Goal: Task Accomplishment & Management: Manage account settings

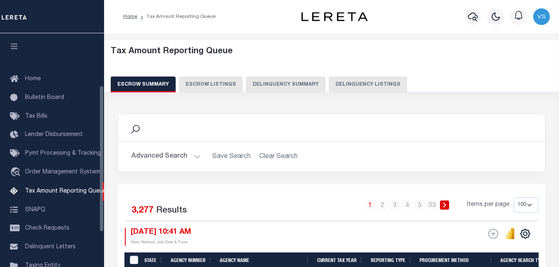
select select "100"
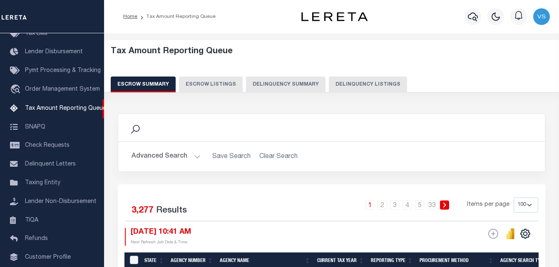
click at [359, 86] on button "Delinquency Listings" at bounding box center [368, 85] width 78 height 16
select select
select select "100"
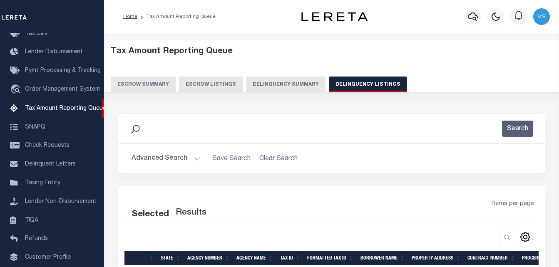
click at [173, 155] on button "Advanced Search" at bounding box center [166, 159] width 69 height 16
select select "100"
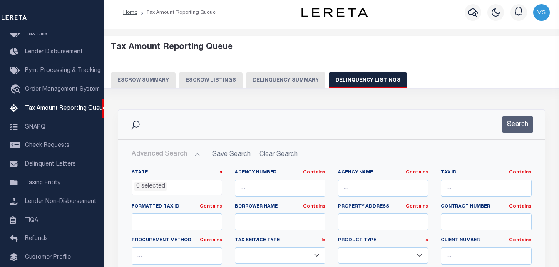
scroll to position [0, 0]
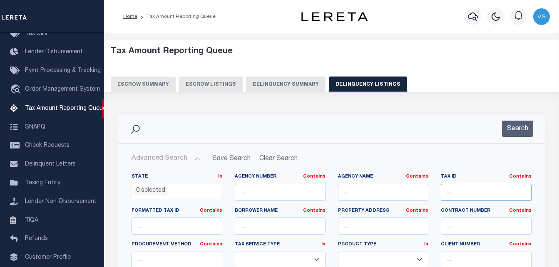
click at [452, 188] on input "text" at bounding box center [486, 192] width 91 height 17
paste input "32-02-27-229-003.000-001"
type input "32-02-27-229-003.000-001"
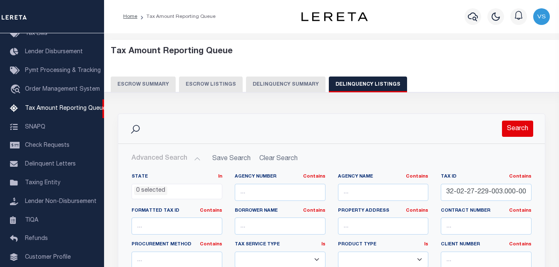
click at [523, 132] on button "Search" at bounding box center [517, 129] width 31 height 16
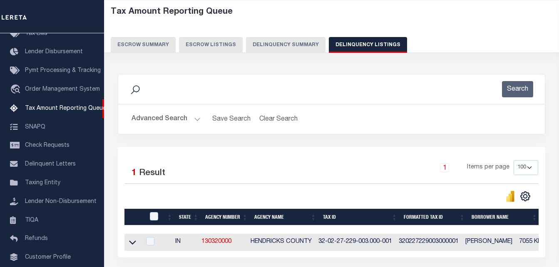
scroll to position [42, 0]
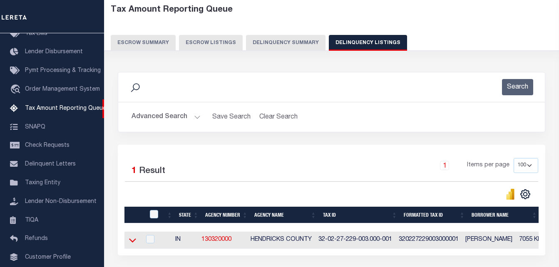
click at [135, 243] on icon at bounding box center [132, 240] width 7 height 9
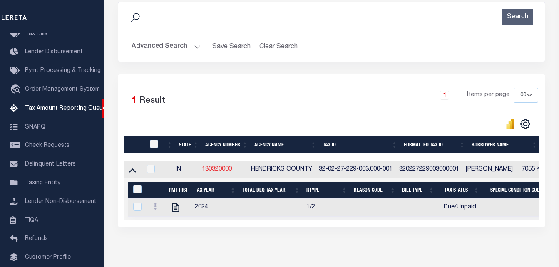
click at [217, 172] on link "130320000" at bounding box center [217, 169] width 30 height 6
checkbox input "true"
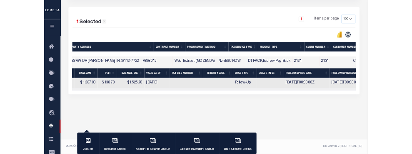
scroll to position [0, 0]
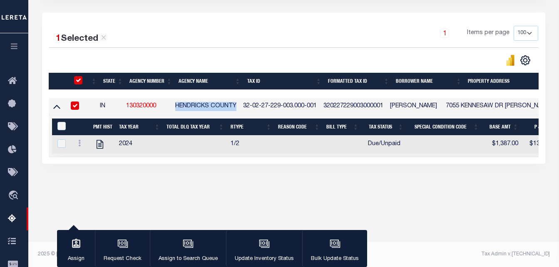
drag, startPoint x: 179, startPoint y: 107, endPoint x: 240, endPoint y: 102, distance: 60.6
click at [240, 102] on td "HENDRICKS COUNTY" at bounding box center [206, 106] width 68 height 17
checkbox input "false"
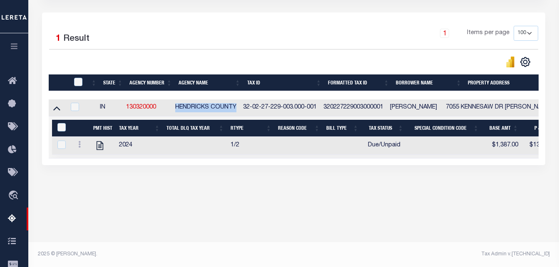
copy td "HENDRICKS COUNTY"
drag, startPoint x: 248, startPoint y: 109, endPoint x: 316, endPoint y: 110, distance: 67.4
click at [316, 110] on td "32-02-27-229-003.000-001" at bounding box center [280, 107] width 80 height 17
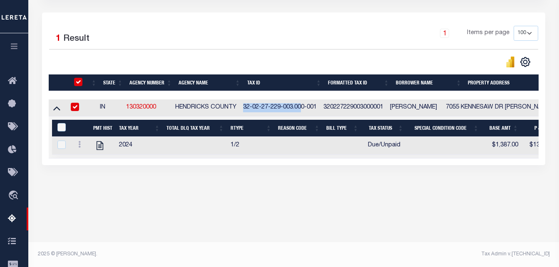
checkbox input "true"
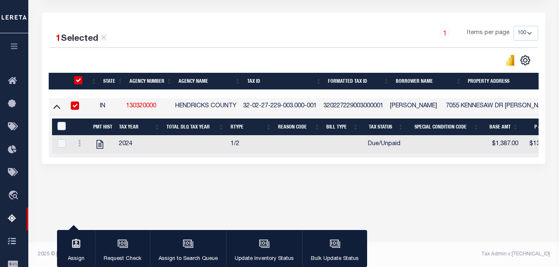
click at [320, 110] on td "32-02-27-229-003.000-001" at bounding box center [280, 106] width 80 height 17
checkbox input "false"
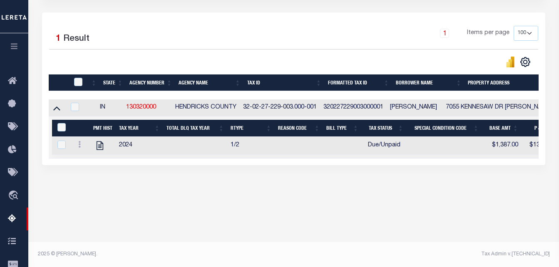
click at [343, 109] on td "320227229003000001" at bounding box center [353, 107] width 67 height 17
checkbox input "true"
click at [343, 109] on td "320227229003000001" at bounding box center [353, 107] width 67 height 17
checkbox input "false"
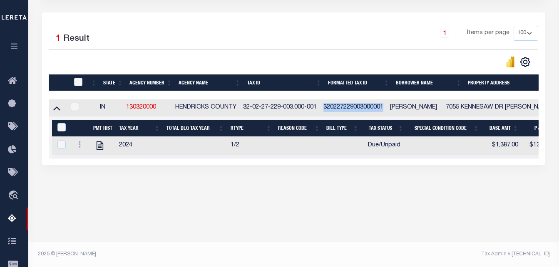
checkbox input "false"
copy td "320227229003000001"
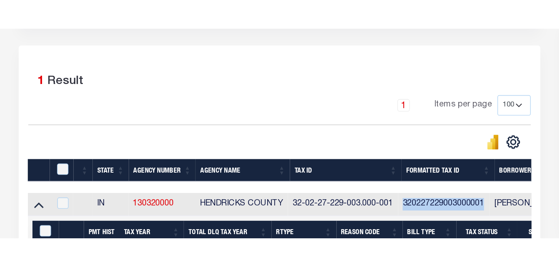
scroll to position [154, 0]
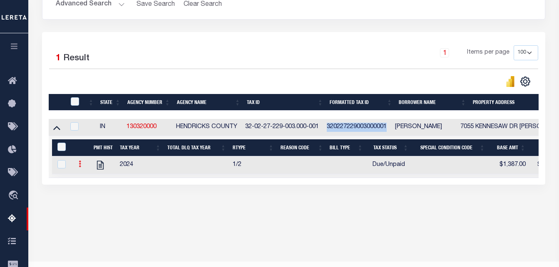
click at [81, 167] on icon at bounding box center [80, 164] width 2 height 7
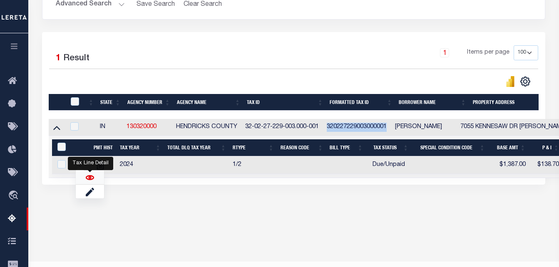
click at [91, 181] on img "" at bounding box center [90, 178] width 8 height 8
checkbox input "true"
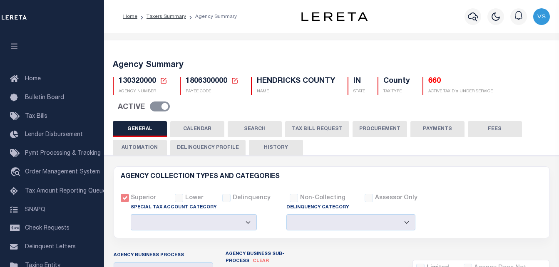
select select
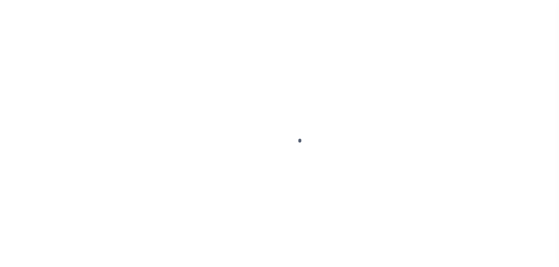
select select "DUE"
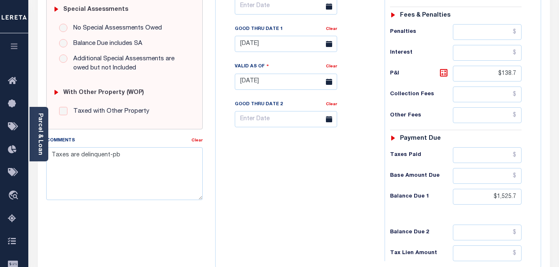
scroll to position [291, 0]
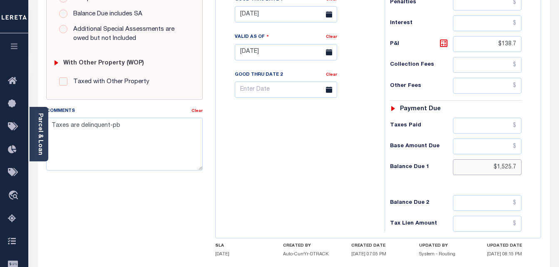
drag, startPoint x: 492, startPoint y: 169, endPoint x: 528, endPoint y: 166, distance: 36.7
click at [528, 166] on div "Tax Status Status - Select Status Code -" at bounding box center [459, 48] width 148 height 368
paste input "2,912.70"
type input "$2,912.70"
type input "[DATE]"
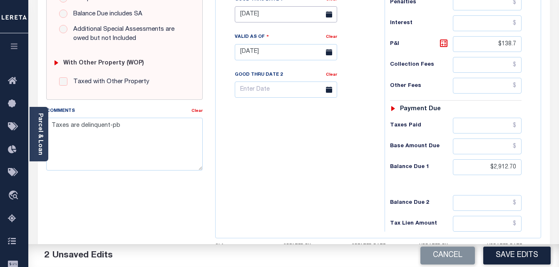
click at [271, 17] on input "[DATE]" at bounding box center [286, 14] width 102 height 16
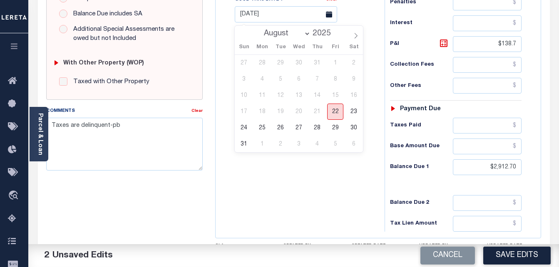
click at [336, 112] on span "22" at bounding box center [335, 112] width 16 height 16
type input "[DATE]"
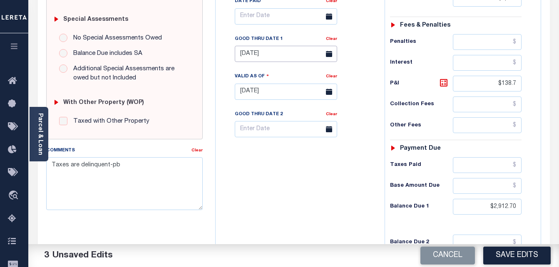
scroll to position [250, 0]
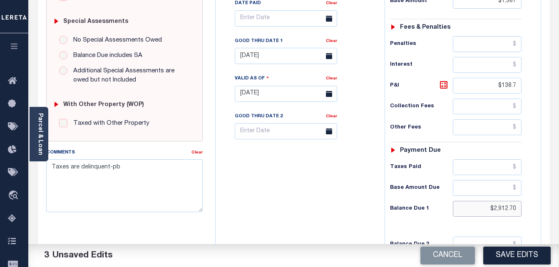
drag, startPoint x: 487, startPoint y: 208, endPoint x: 536, endPoint y: 208, distance: 48.7
click at [536, 208] on div "Tax Status Status" at bounding box center [458, 90] width 161 height 368
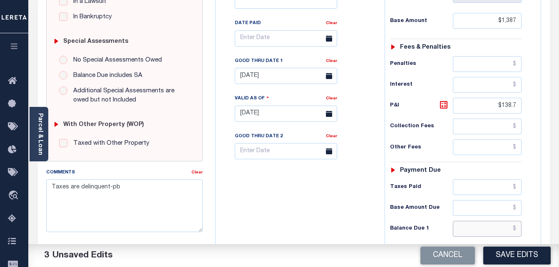
scroll to position [291, 0]
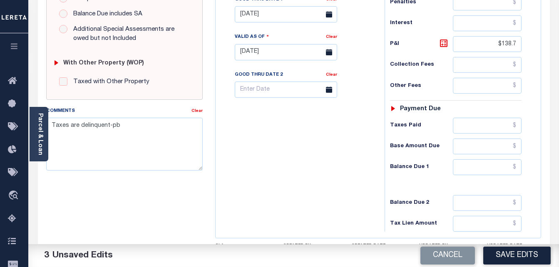
drag, startPoint x: 467, startPoint y: 159, endPoint x: 469, endPoint y: 164, distance: 4.5
click at [469, 164] on div "Tax Status Status - Select Status Code -" at bounding box center [459, 48] width 148 height 368
click at [470, 166] on input "text" at bounding box center [487, 167] width 69 height 16
paste input "1,525.7"
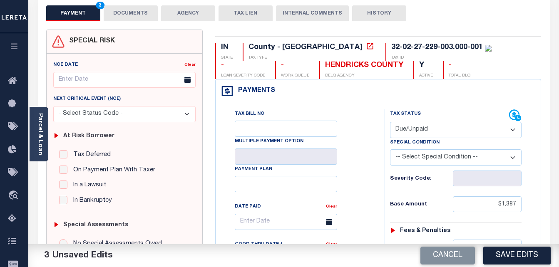
scroll to position [42, 0]
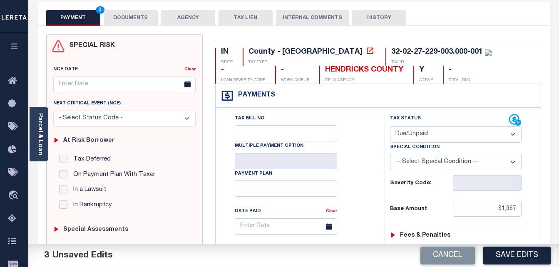
type input "$1,525.70"
click at [129, 19] on button "DOCUMENTS" at bounding box center [131, 18] width 54 height 16
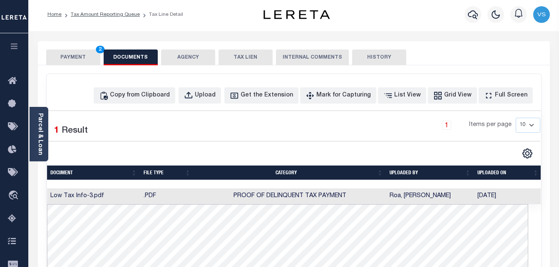
scroll to position [0, 0]
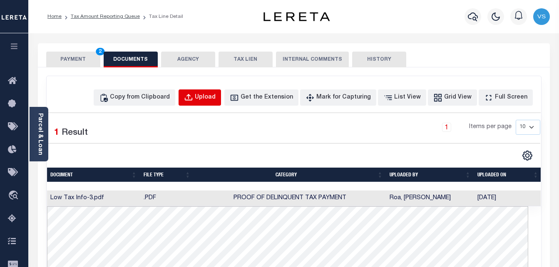
click at [216, 99] on div "Upload" at bounding box center [205, 97] width 21 height 9
select select "POP"
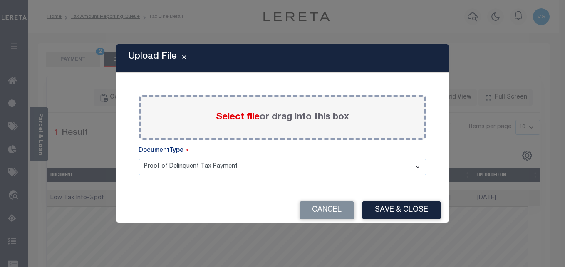
click at [224, 116] on span "Select file" at bounding box center [238, 117] width 44 height 9
click at [0, 0] on input "Select file or drag into this box" at bounding box center [0, 0] width 0 height 0
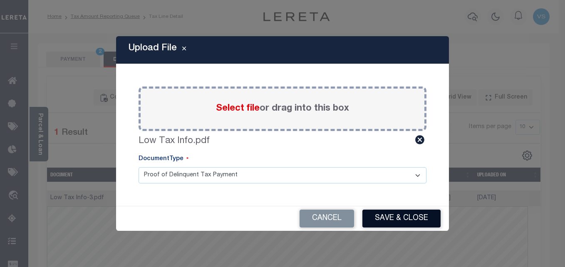
click at [398, 213] on button "Save & Close" at bounding box center [402, 219] width 78 height 18
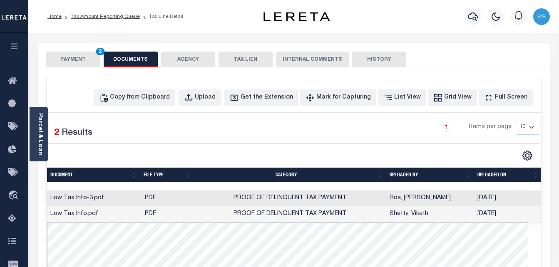
click at [82, 63] on button "PAYMENT 2" at bounding box center [73, 60] width 54 height 16
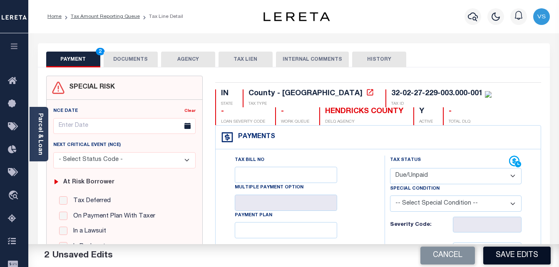
click at [513, 253] on button "Save Edits" at bounding box center [516, 256] width 67 height 18
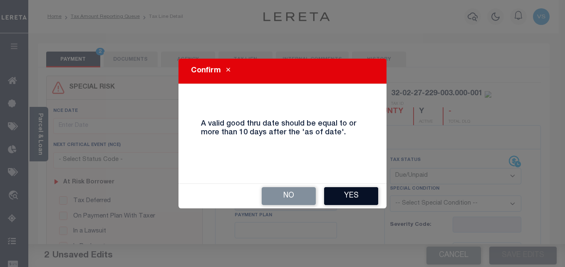
click at [351, 198] on button "Yes" at bounding box center [351, 196] width 54 height 18
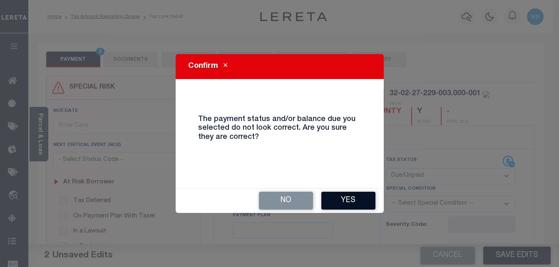
click at [371, 201] on button "Yes" at bounding box center [348, 201] width 54 height 18
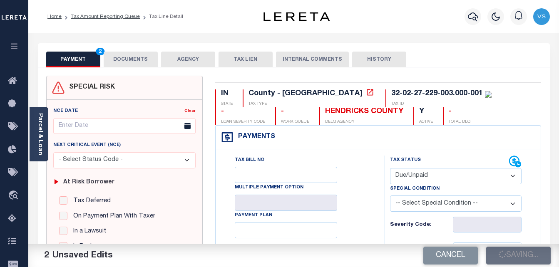
checkbox input "false"
type input "$1,387"
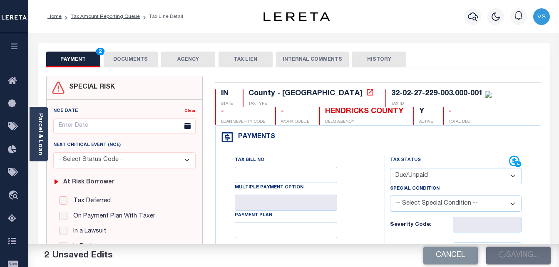
type input "$138.7"
type input "$1,525.7"
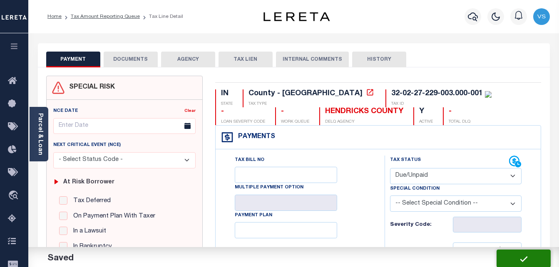
drag, startPoint x: 107, startPoint y: 12, endPoint x: 108, endPoint y: 21, distance: 9.2
click at [108, 17] on ol "Home Tax Amount Reporting Queue Tax Line Detail" at bounding box center [115, 16] width 149 height 17
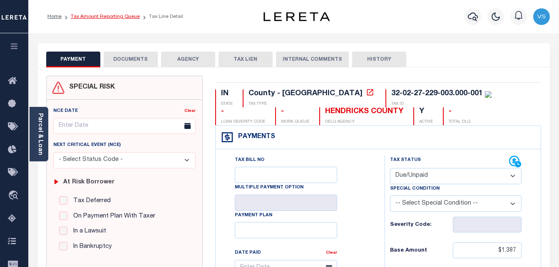
click at [115, 16] on link "Tax Amount Reporting Queue" at bounding box center [105, 16] width 69 height 5
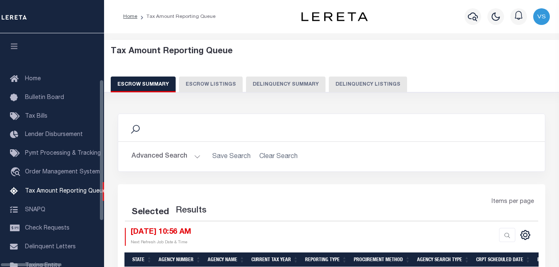
click at [345, 84] on button "Delinquency Listings" at bounding box center [368, 85] width 78 height 16
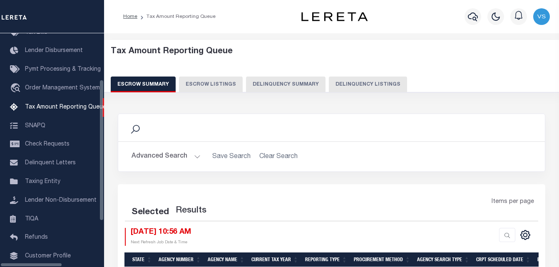
select select "100"
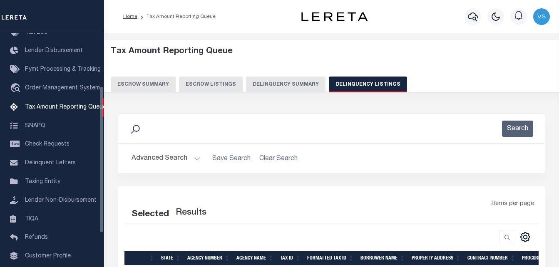
select select "100"
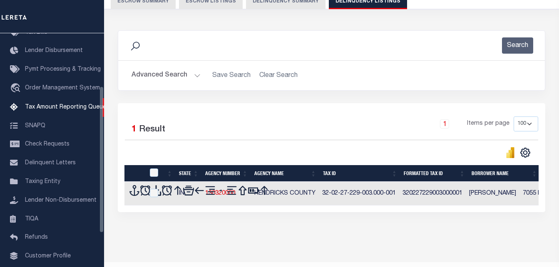
scroll to position [103, 0]
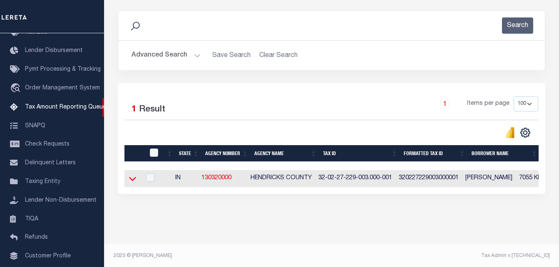
click at [134, 183] on icon at bounding box center [132, 178] width 7 height 9
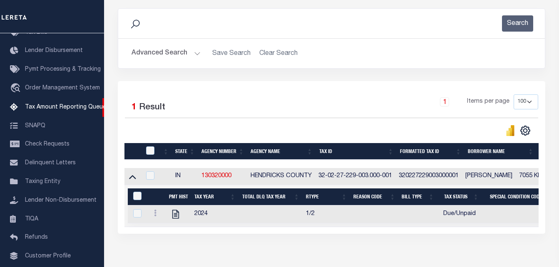
scroll to position [112, 0]
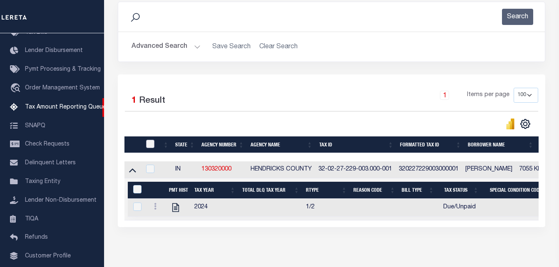
click at [151, 146] on input "checkbox" at bounding box center [150, 144] width 8 height 8
checkbox input "true"
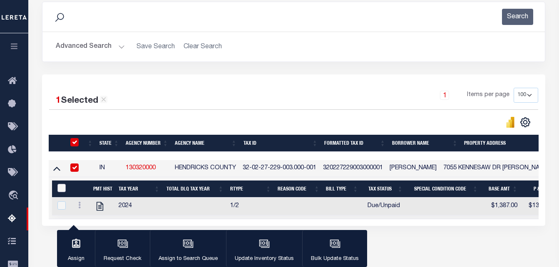
click at [61, 192] on input "&nbsp;" at bounding box center [61, 188] width 8 height 8
checkbox input "true"
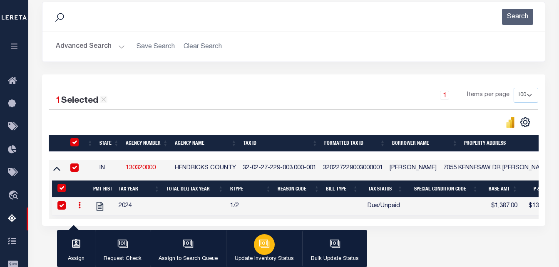
click at [270, 245] on div "button" at bounding box center [264, 244] width 21 height 21
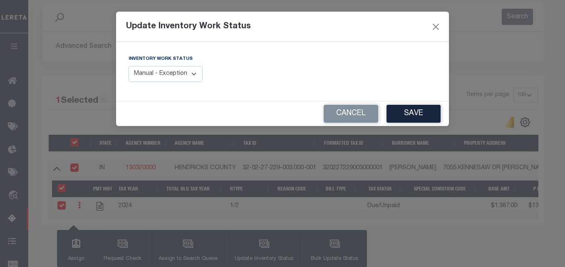
click at [171, 65] on div "Inventory Work Status Manual - Exception Pended - Awaiting Search Late Add Exce…" at bounding box center [166, 68] width 74 height 27
click at [171, 75] on select "Manual - Exception Pended - Awaiting Search Late Add Exception Completed" at bounding box center [166, 74] width 74 height 16
select select "4"
click at [129, 66] on select "Manual - Exception Pended - Awaiting Search Late Add Exception Completed" at bounding box center [166, 74] width 74 height 16
click at [423, 117] on button "Save" at bounding box center [414, 114] width 54 height 18
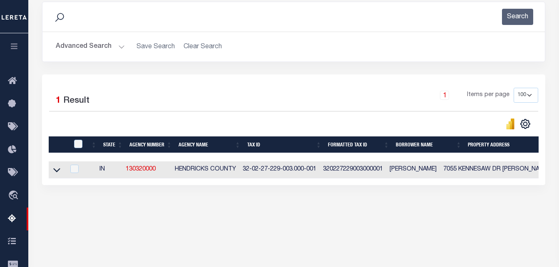
click at [93, 42] on button "Advanced Search" at bounding box center [90, 47] width 69 height 16
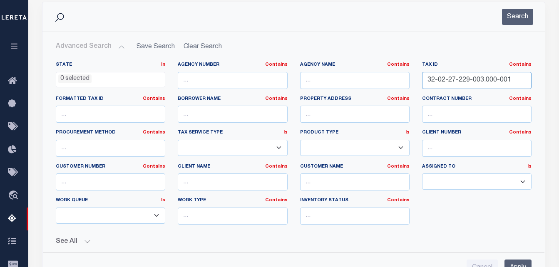
click at [459, 79] on input "32-02-27-229-003.000-001" at bounding box center [476, 80] width 109 height 17
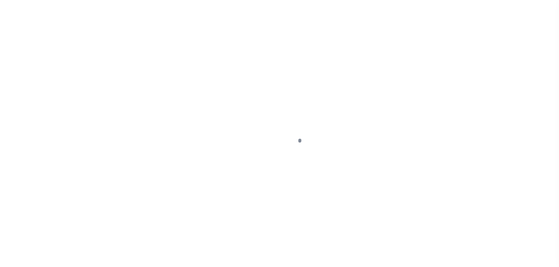
select select "DUE"
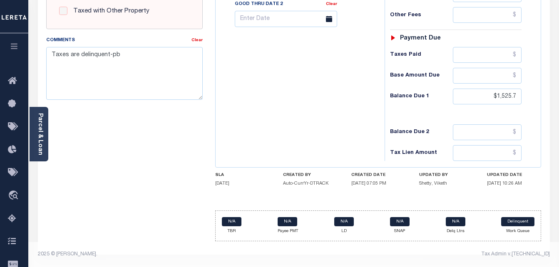
scroll to position [363, 0]
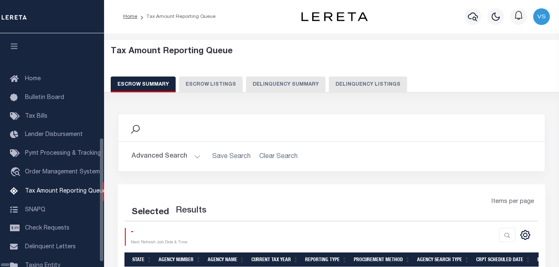
select select "100"
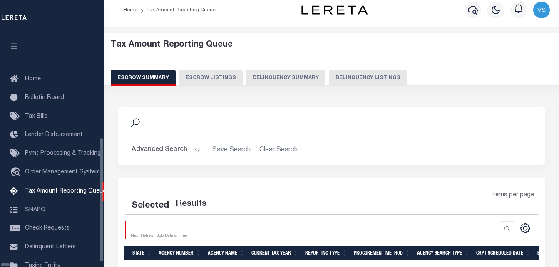
scroll to position [132, 0]
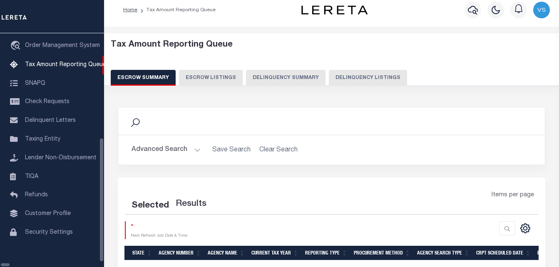
select select "100"
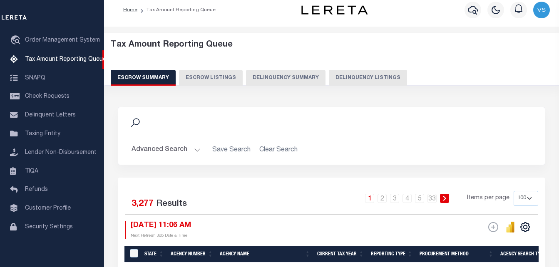
click at [365, 83] on button "Delinquency Listings" at bounding box center [368, 78] width 78 height 16
select select
select select "100"
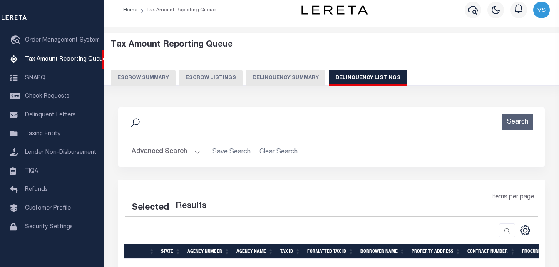
select select "100"
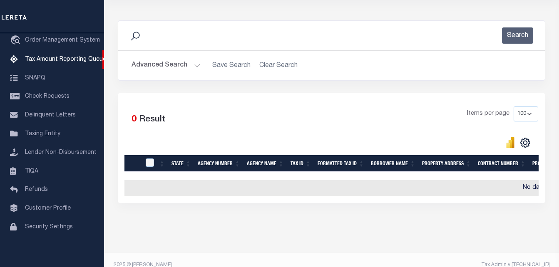
scroll to position [111, 0]
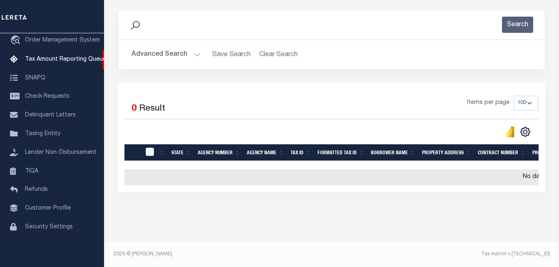
click at [151, 50] on button "Advanced Search" at bounding box center [166, 55] width 69 height 16
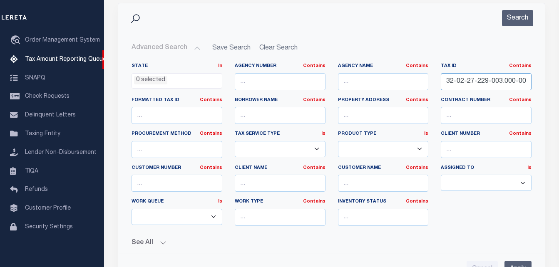
click at [499, 85] on input "32-02-27-229-003.000-001" at bounding box center [486, 81] width 91 height 17
paste input "410813023028000009"
type input "410813023028000009"
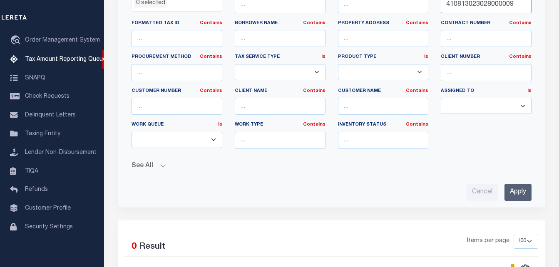
scroll to position [236, 0]
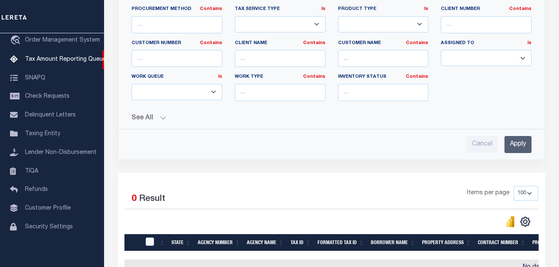
click at [521, 142] on input "Apply" at bounding box center [517, 144] width 27 height 17
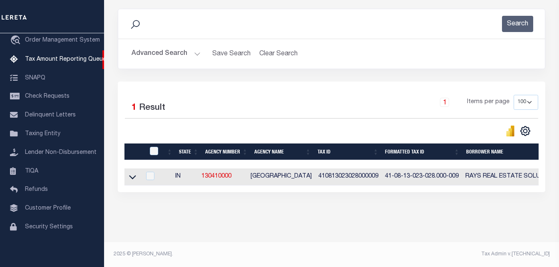
scroll to position [112, 0]
click at [133, 173] on icon at bounding box center [132, 177] width 7 height 9
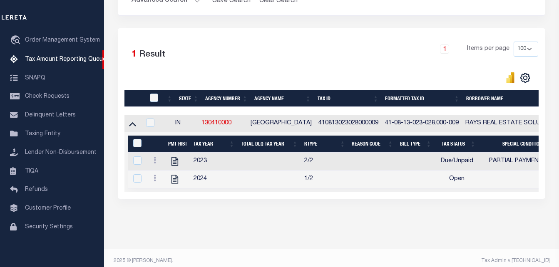
scroll to position [173, 0]
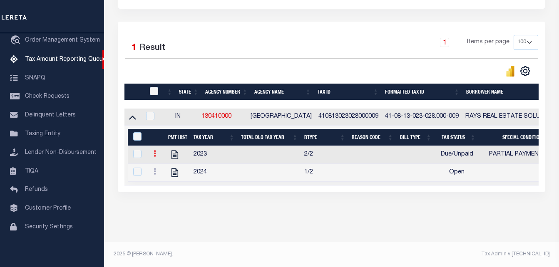
click at [156, 150] on icon at bounding box center [155, 153] width 2 height 7
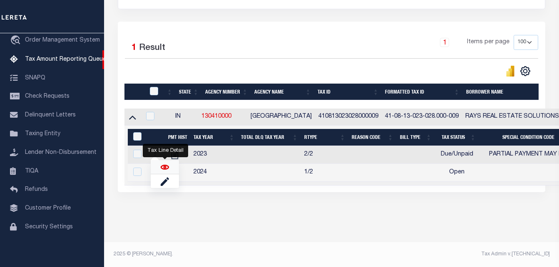
click at [166, 166] on img "" at bounding box center [165, 167] width 8 height 8
checkbox input "true"
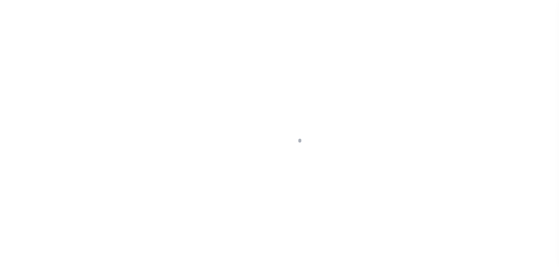
select select "DUE"
select select "15"
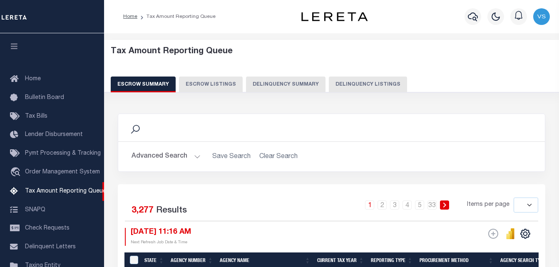
select select
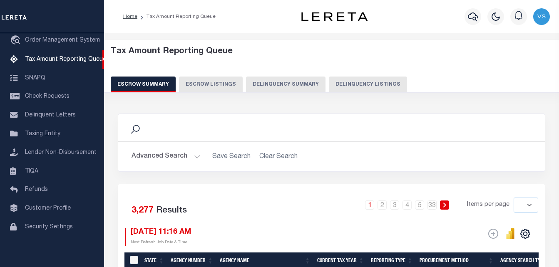
click at [356, 78] on button "Delinquency Listings" at bounding box center [368, 85] width 78 height 16
select select "100"
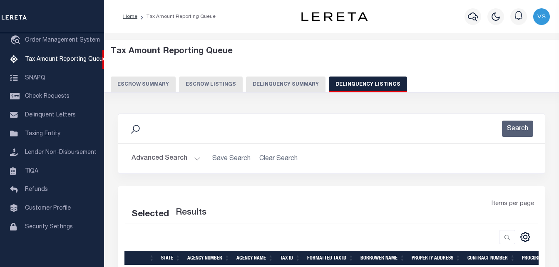
select select "100"
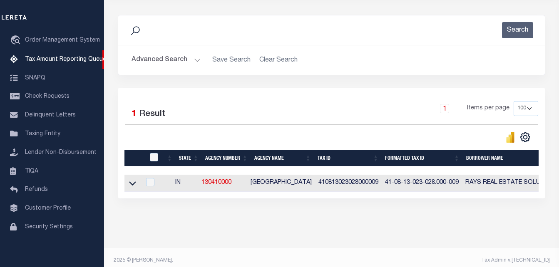
scroll to position [112, 0]
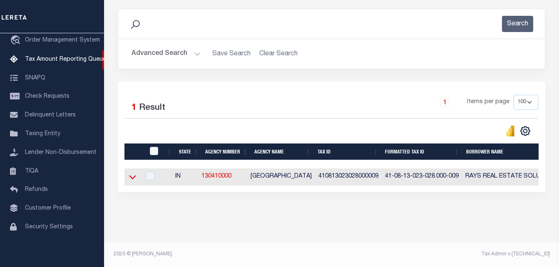
click at [130, 173] on icon at bounding box center [132, 177] width 7 height 9
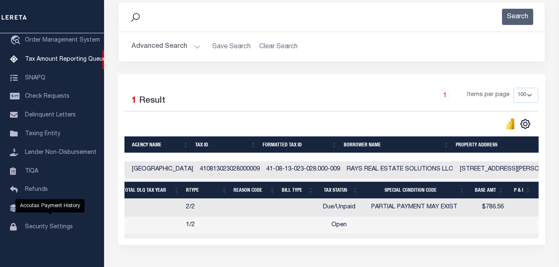
scroll to position [0, 0]
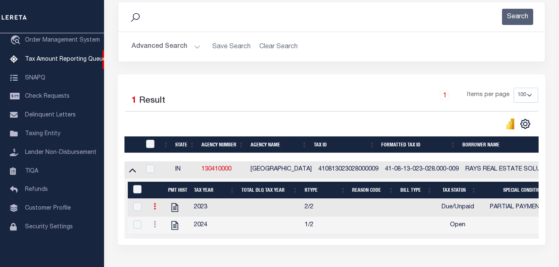
click at [154, 210] on icon at bounding box center [155, 206] width 2 height 7
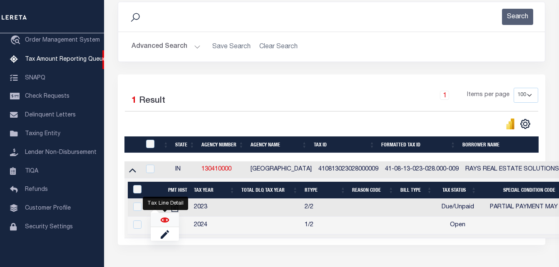
click at [164, 220] on img "" at bounding box center [165, 220] width 8 height 8
checkbox input "true"
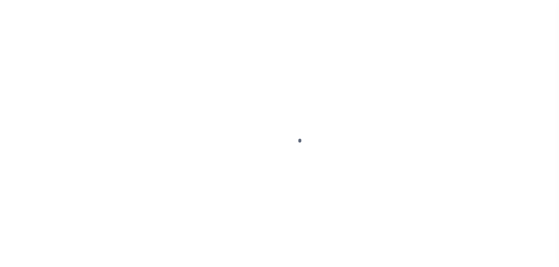
select select "DUE"
select select "15"
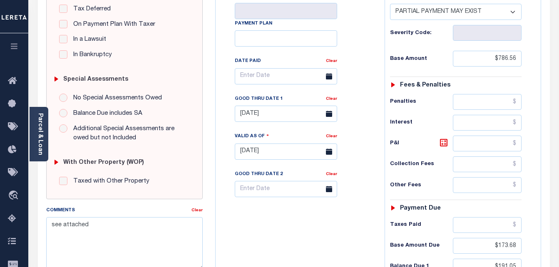
scroll to position [208, 0]
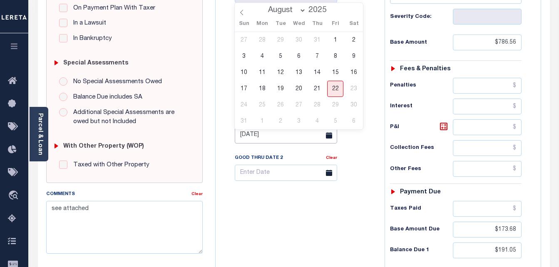
click at [269, 139] on input "[DATE]" at bounding box center [286, 135] width 102 height 16
click at [332, 89] on span "22" at bounding box center [335, 89] width 16 height 16
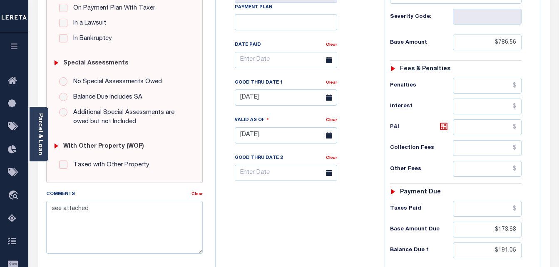
click at [331, 137] on icon at bounding box center [329, 135] width 6 height 6
click at [277, 143] on input "[DATE]" at bounding box center [286, 135] width 102 height 16
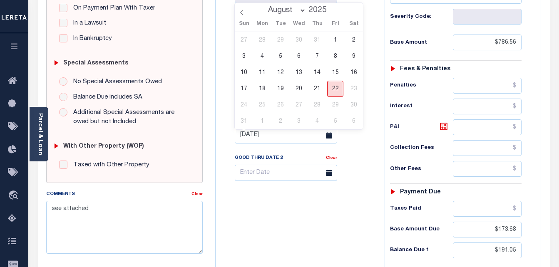
click at [335, 90] on span "22" at bounding box center [335, 89] width 16 height 16
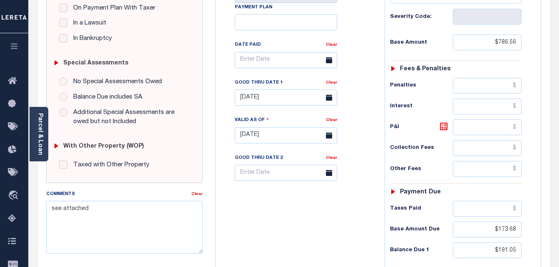
click at [331, 139] on icon at bounding box center [329, 135] width 6 height 6
click at [300, 139] on input "[DATE]" at bounding box center [286, 135] width 102 height 16
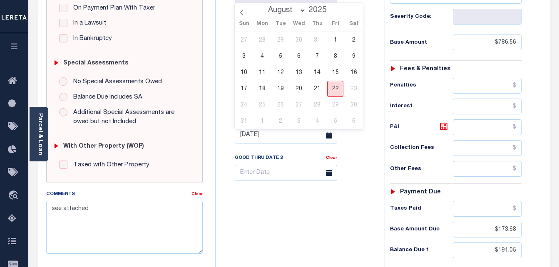
click at [334, 90] on span "22" at bounding box center [335, 89] width 16 height 16
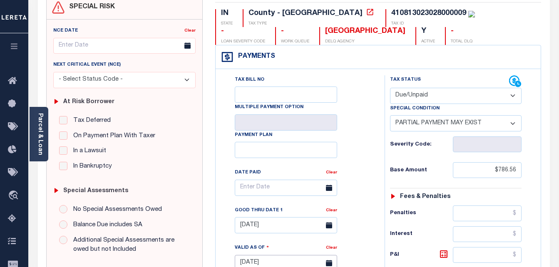
scroll to position [125, 0]
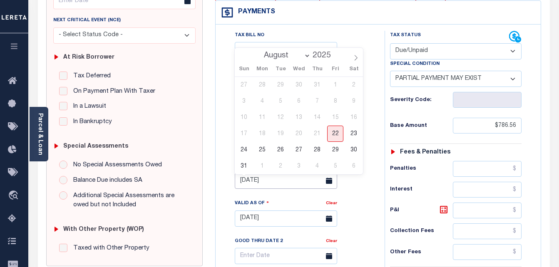
click at [259, 182] on input "08/31/2025" at bounding box center [286, 181] width 102 height 16
click at [245, 166] on span "31" at bounding box center [244, 166] width 16 height 16
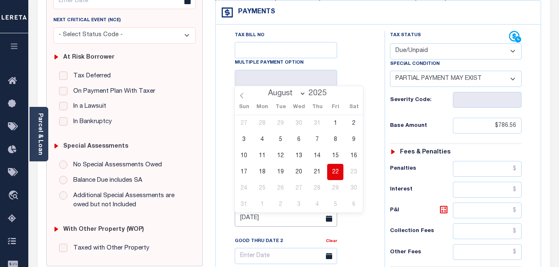
click at [262, 221] on input "[DATE]" at bounding box center [286, 219] width 102 height 16
click at [337, 172] on span "22" at bounding box center [335, 172] width 16 height 16
type input "[DATE]"
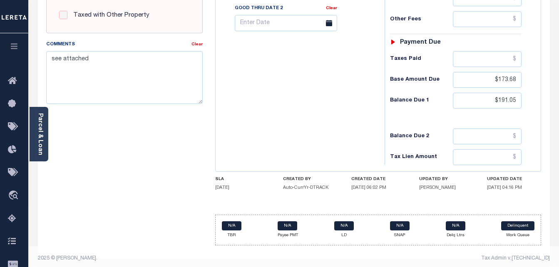
scroll to position [363, 0]
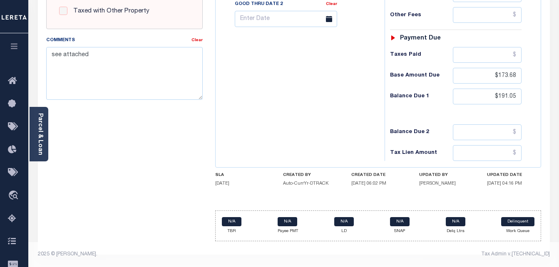
click at [530, 264] on footer "2025 © LERETA. Tax Admin v.1.0.0.1" at bounding box center [293, 254] width 531 height 25
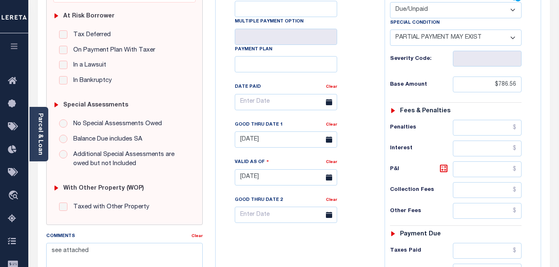
scroll to position [166, 0]
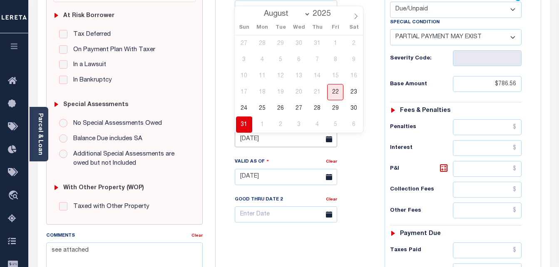
click at [289, 144] on input "08/31/2025" at bounding box center [286, 139] width 102 height 16
click at [338, 94] on span "22" at bounding box center [335, 92] width 16 height 16
type input "[DATE]"
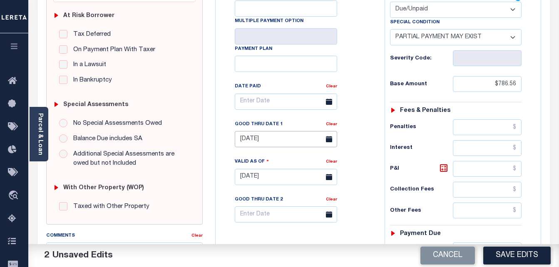
click at [272, 144] on input "[DATE]" at bounding box center [286, 139] width 102 height 16
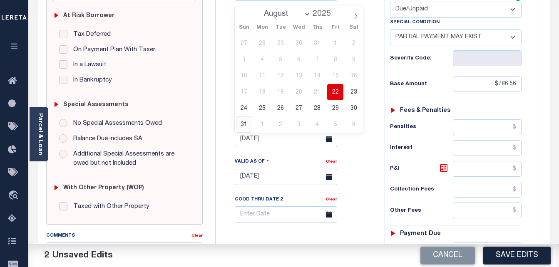
click at [243, 125] on span "31" at bounding box center [244, 125] width 16 height 16
type input "08/31/2025"
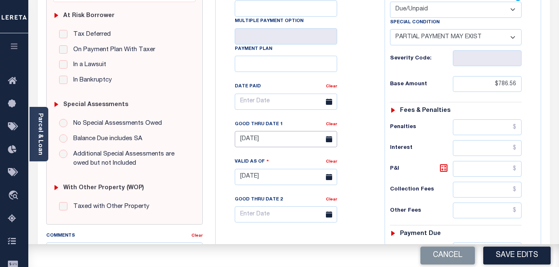
type input "[DATE]"
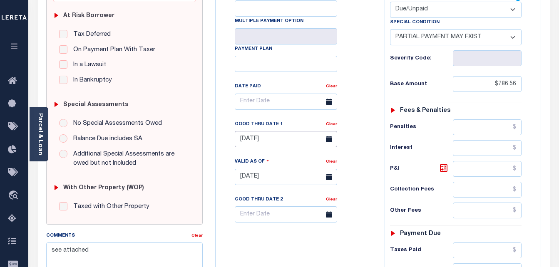
click at [261, 144] on input "08/31/2025" at bounding box center [286, 139] width 102 height 16
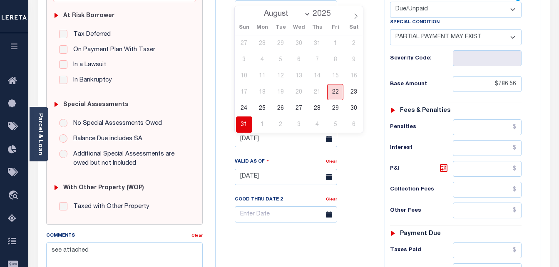
click at [332, 89] on span "22" at bounding box center [335, 92] width 16 height 16
type input "[DATE]"
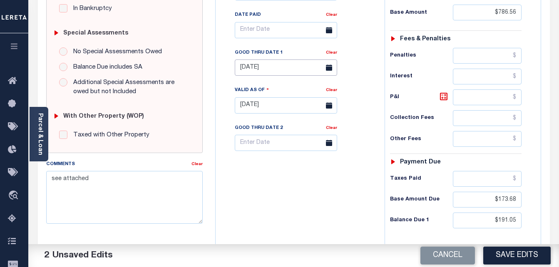
scroll to position [291, 0]
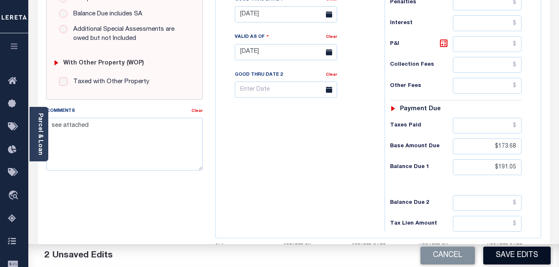
click at [513, 260] on button "Save Edits" at bounding box center [516, 256] width 67 height 18
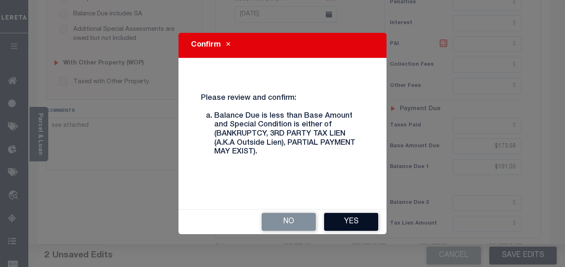
click at [349, 227] on button "Yes" at bounding box center [351, 222] width 54 height 18
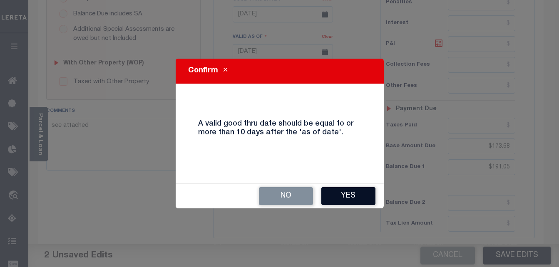
click at [345, 203] on button "Yes" at bounding box center [348, 196] width 54 height 18
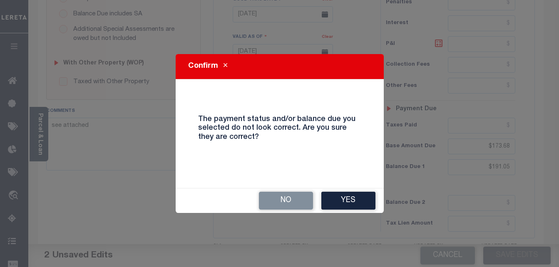
click at [345, 203] on button "Yes" at bounding box center [348, 201] width 54 height 18
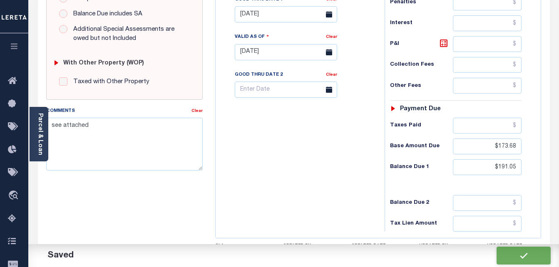
checkbox input "false"
type input "$786.56"
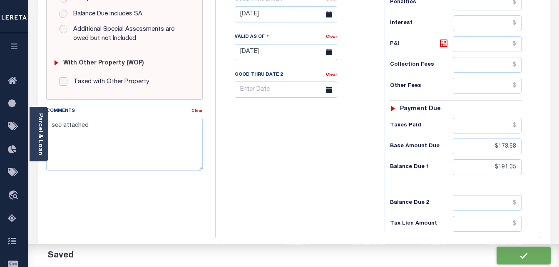
type input "$173.68"
type input "$191.05"
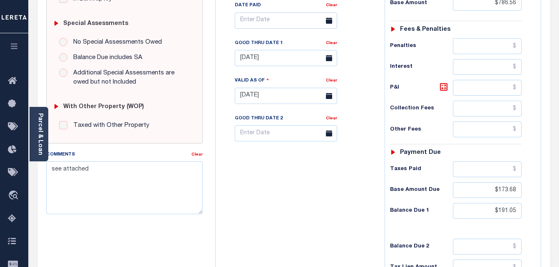
scroll to position [250, 0]
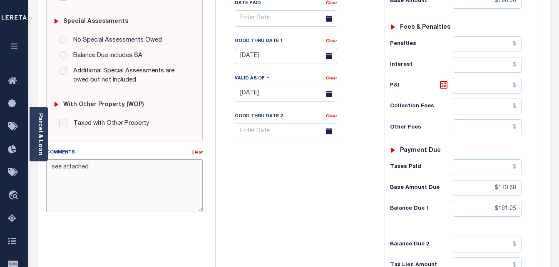
click at [121, 191] on textarea "see attached" at bounding box center [124, 185] width 157 height 52
type textarea "s"
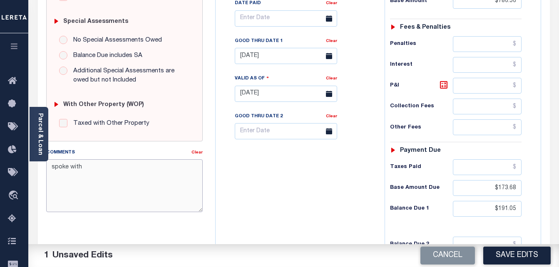
paste textarea "[PERSON_NAME]"
type textarea "spoke with KIM HAMILTON"
click at [518, 257] on button "Save Edits" at bounding box center [516, 256] width 67 height 18
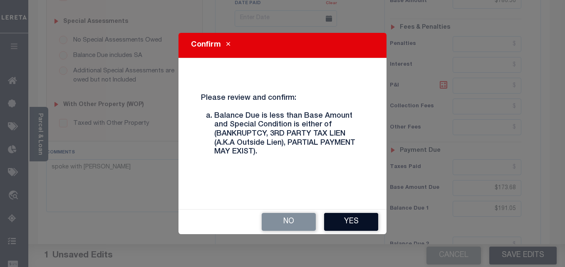
click at [353, 223] on button "Yes" at bounding box center [351, 222] width 54 height 18
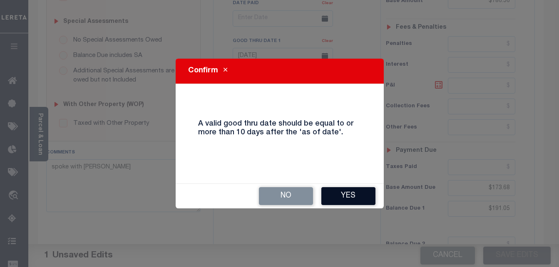
click at [348, 197] on button "Yes" at bounding box center [348, 196] width 54 height 18
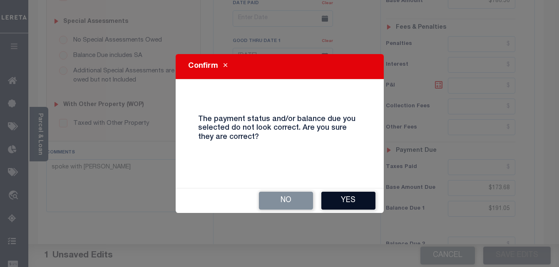
click at [346, 201] on button "Yes" at bounding box center [348, 201] width 54 height 18
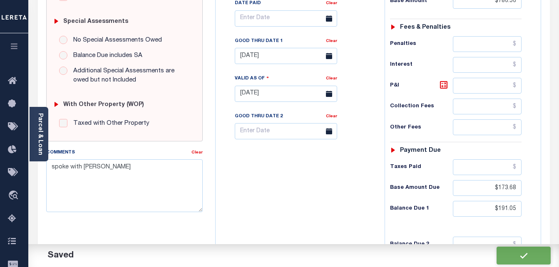
checkbox input "false"
type input "$786.56"
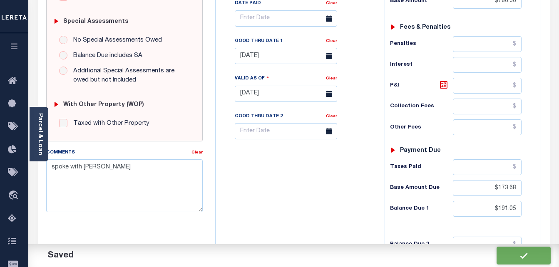
type input "$173.68"
type input "$191.05"
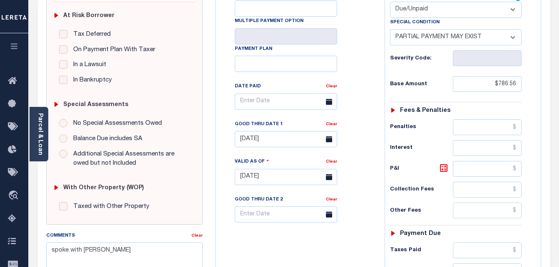
scroll to position [0, 0]
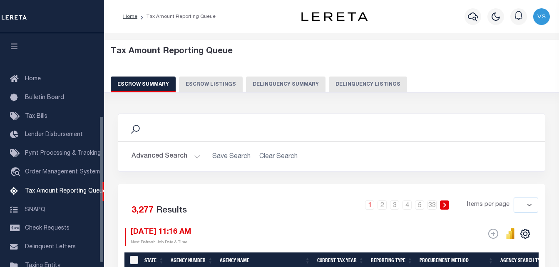
select select
click at [329, 82] on button "Delinquency Listings" at bounding box center [368, 85] width 78 height 16
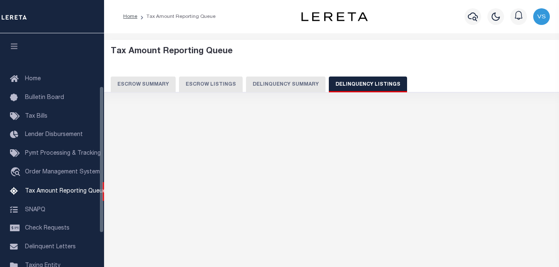
scroll to position [84, 0]
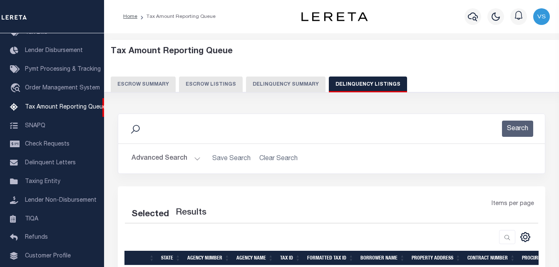
click at [329, 82] on button "Delinquency Listings" at bounding box center [368, 85] width 78 height 16
select select
select select "100"
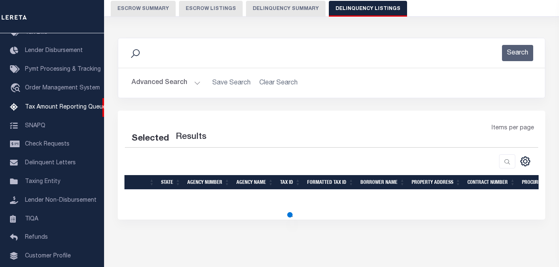
select select "100"
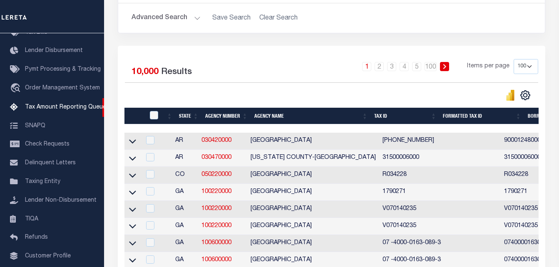
scroll to position [0, 0]
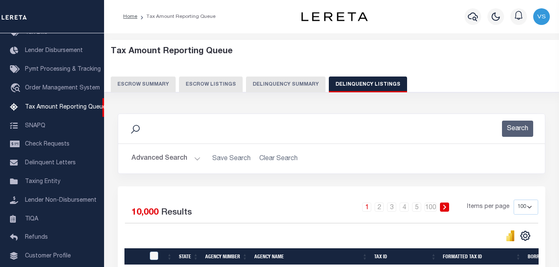
click at [170, 159] on button "Advanced Search" at bounding box center [166, 159] width 69 height 16
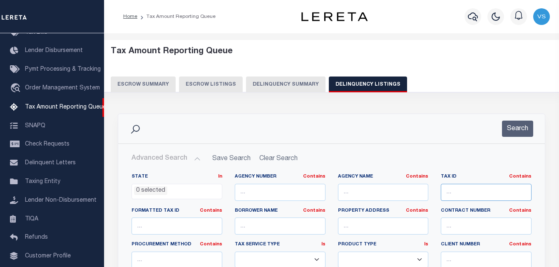
click at [460, 190] on input "text" at bounding box center [486, 192] width 91 height 17
paste input "[PERSON_NAME]"
type input "[PERSON_NAME]"
paste input "410813023028000009"
type input "410813023028000009"
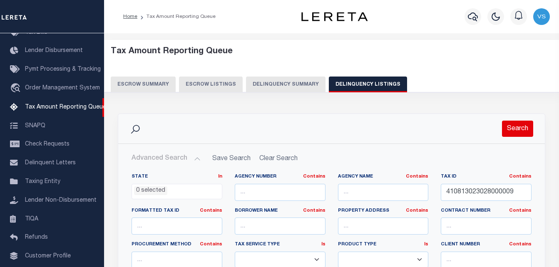
click at [512, 132] on button "Search" at bounding box center [517, 129] width 31 height 16
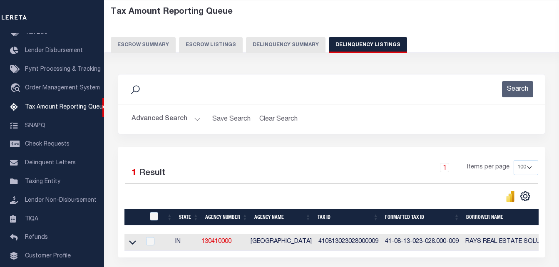
scroll to position [42, 0]
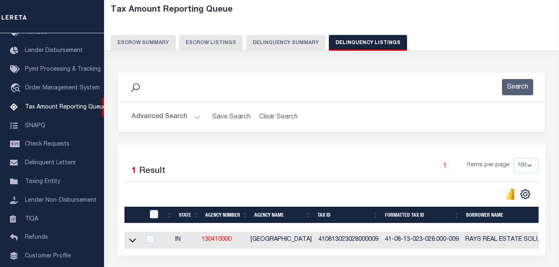
click at [138, 243] on td at bounding box center [132, 240] width 16 height 17
checkbox input "true"
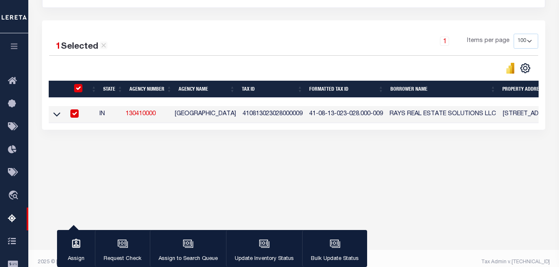
scroll to position [174, 0]
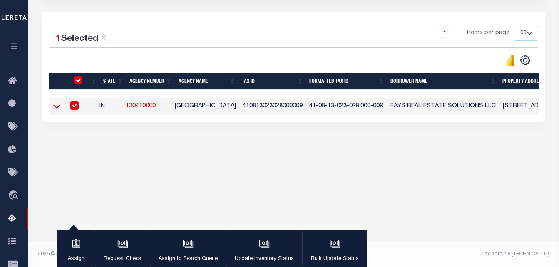
click at [53, 108] on icon at bounding box center [56, 106] width 7 height 9
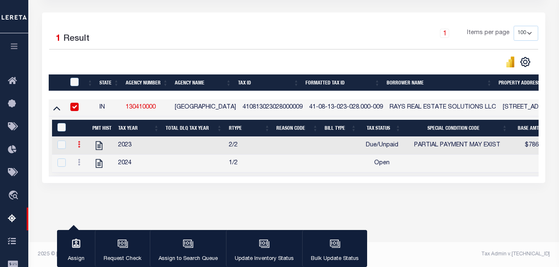
click at [79, 148] on icon at bounding box center [79, 144] width 2 height 7
click at [172, 191] on div "Data sync process is currently running, you may face some response delays. Sear…" at bounding box center [294, 69] width 514 height 277
click at [78, 166] on icon at bounding box center [79, 162] width 2 height 7
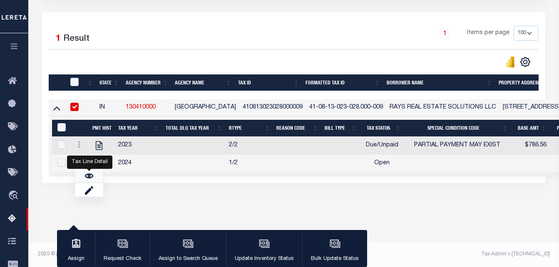
click at [83, 181] on link "" at bounding box center [89, 176] width 28 height 14
checkbox input "true"
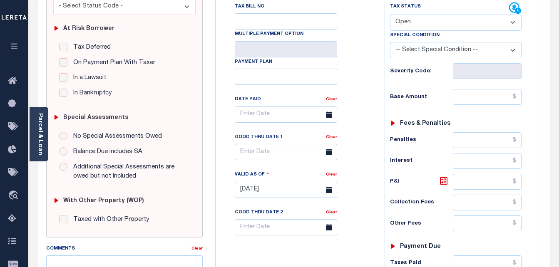
scroll to position [125, 0]
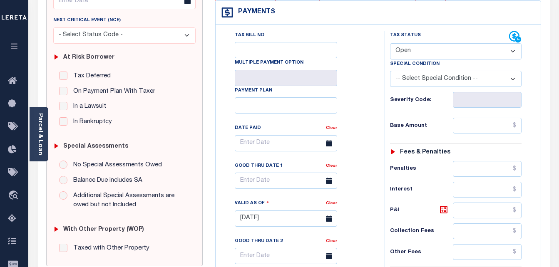
click at [425, 52] on select "- Select Status Code - Open Due/Unpaid Paid Incomplete No Tax Due Internal Refu…" at bounding box center [456, 51] width 132 height 16
select select "DUE"
click at [390, 44] on select "- Select Status Code - Open Due/Unpaid Paid Incomplete No Tax Due Internal Refu…" at bounding box center [456, 51] width 132 height 16
type input "[DATE]"
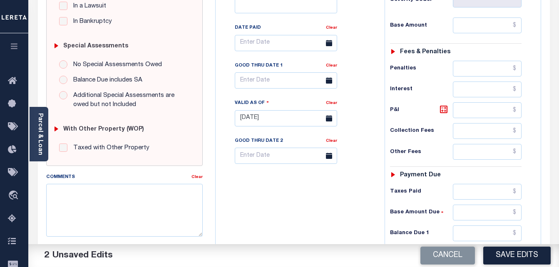
scroll to position [208, 0]
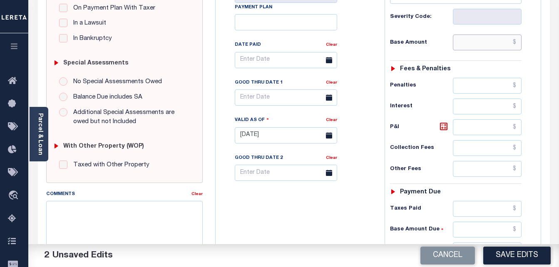
click at [470, 44] on input "text" at bounding box center [487, 43] width 69 height 16
click at [472, 46] on input "text" at bounding box center [487, 43] width 69 height 16
paste input "996.56"
type input "$996.56"
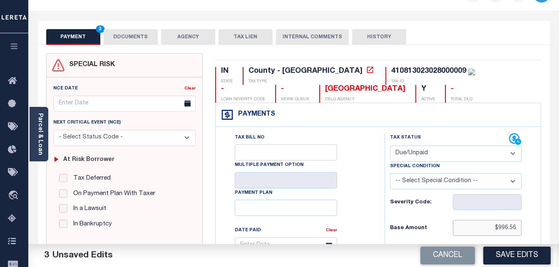
scroll to position [0, 0]
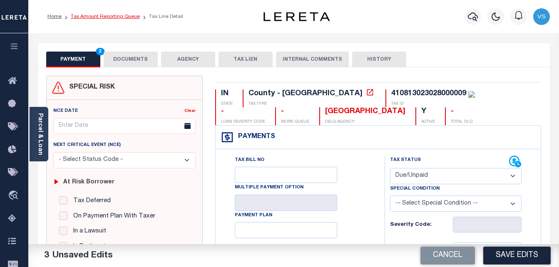
click at [114, 17] on link "Tax Amount Reporting Queue" at bounding box center [105, 16] width 69 height 5
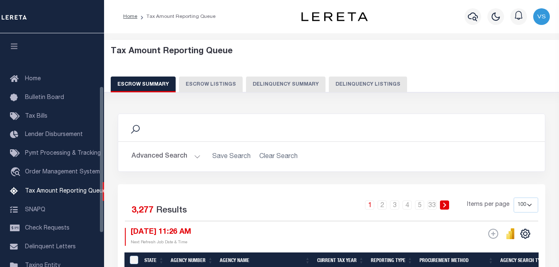
select select "100"
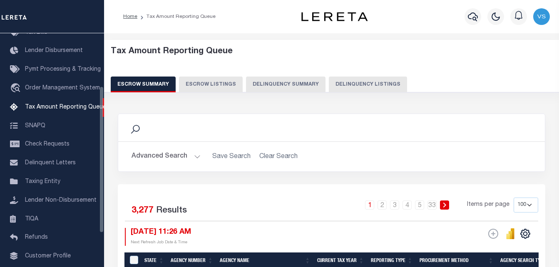
click at [348, 82] on button "Delinquency Listings" at bounding box center [368, 85] width 78 height 16
select select "100"
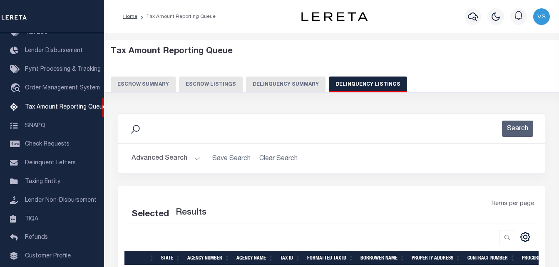
select select "100"
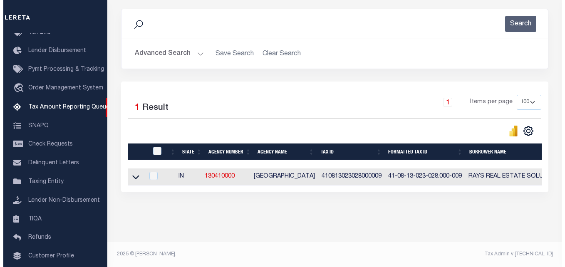
scroll to position [112, 0]
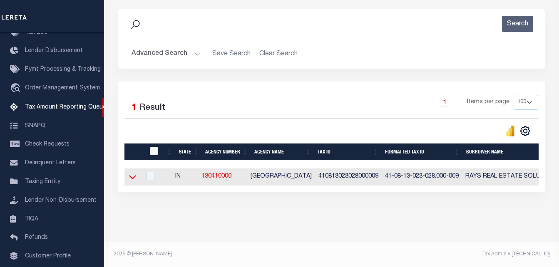
click at [134, 173] on icon at bounding box center [132, 177] width 7 height 9
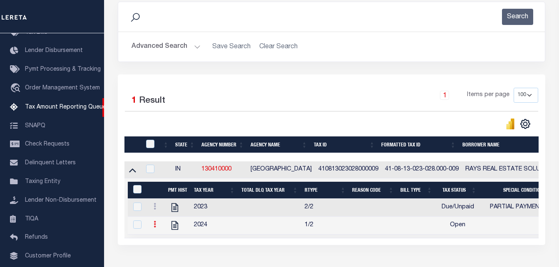
click at [156, 229] on link at bounding box center [154, 225] width 9 height 7
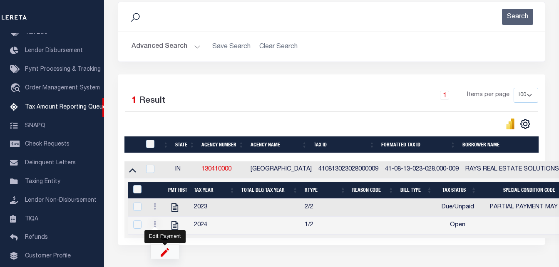
click at [166, 256] on img "" at bounding box center [165, 252] width 8 height 9
select select "OP2"
select select
type input "[DATE]"
checkbox input "true"
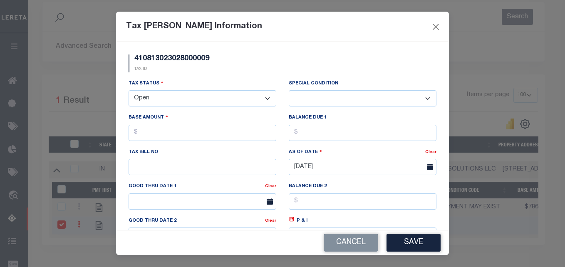
click at [167, 97] on select "- Select Status - Open Due/Unpaid Paid Incomplete No Tax Due Internal Refund Pr…" at bounding box center [203, 98] width 148 height 16
select select "DUE"
click at [129, 91] on select "- Select Status - Open Due/Unpaid Paid Incomplete No Tax Due Internal Refund Pr…" at bounding box center [203, 98] width 148 height 16
select select "0"
click at [146, 132] on input "text" at bounding box center [203, 133] width 148 height 16
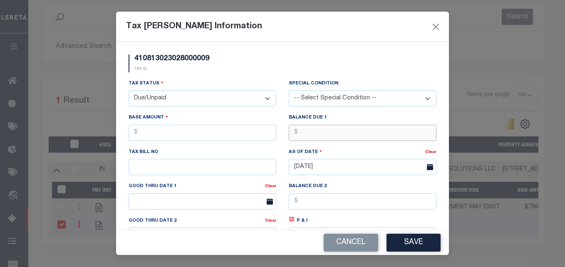
click at [302, 138] on input "text" at bounding box center [363, 133] width 148 height 16
click at [307, 137] on input "text" at bounding box center [363, 133] width 148 height 16
click at [185, 130] on input "text" at bounding box center [203, 133] width 148 height 16
type input "$996.56"
click at [297, 137] on input "text" at bounding box center [363, 133] width 148 height 16
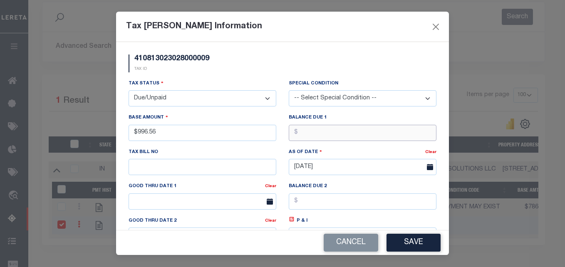
click at [299, 135] on input "text" at bounding box center [363, 133] width 148 height 16
click at [302, 132] on input "text" at bounding box center [363, 133] width 148 height 16
paste input "1"
type input "$1,490.48"
click at [201, 167] on input "text" at bounding box center [203, 167] width 148 height 16
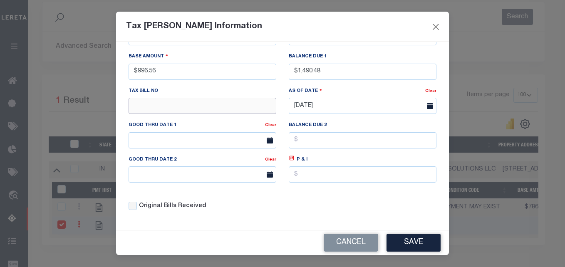
scroll to position [63, 0]
click at [290, 181] on input "text" at bounding box center [363, 174] width 148 height 16
click at [291, 160] on icon at bounding box center [292, 158] width 3 height 3
type input "$493.92"
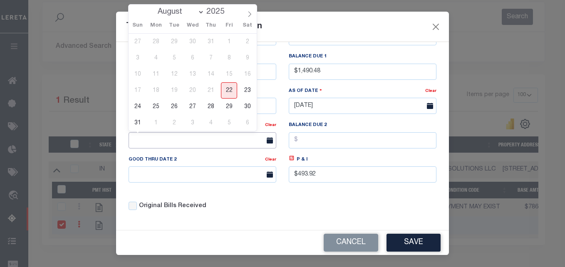
click at [151, 137] on input "text" at bounding box center [203, 140] width 148 height 16
click at [138, 122] on span "31" at bounding box center [137, 123] width 16 height 16
type input "08/31/2025"
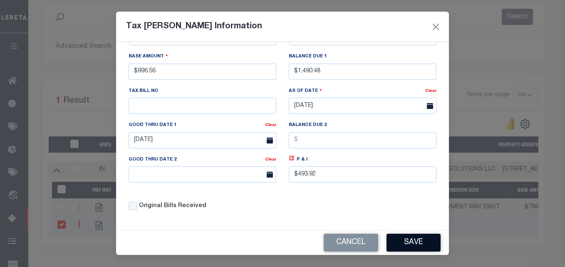
click at [432, 250] on button "Save" at bounding box center [414, 243] width 54 height 18
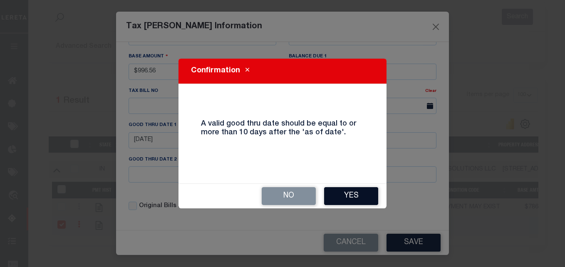
click at [362, 193] on button "Yes" at bounding box center [351, 196] width 54 height 18
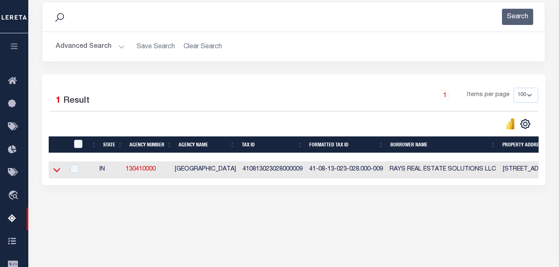
click at [57, 173] on icon at bounding box center [56, 170] width 7 height 9
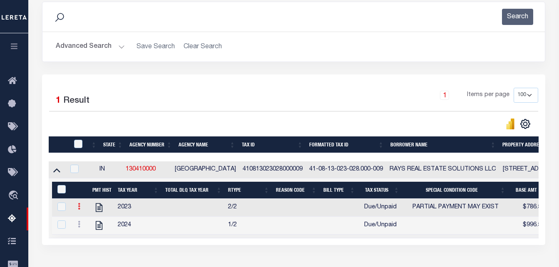
click at [78, 210] on icon at bounding box center [79, 206] width 2 height 7
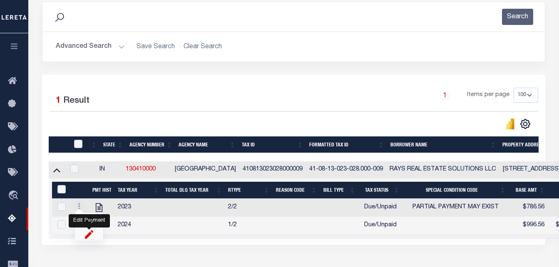
click at [87, 238] on img "" at bounding box center [89, 234] width 8 height 9
select select "DUE"
select select "15"
type input "$786.56"
type input "$191.05"
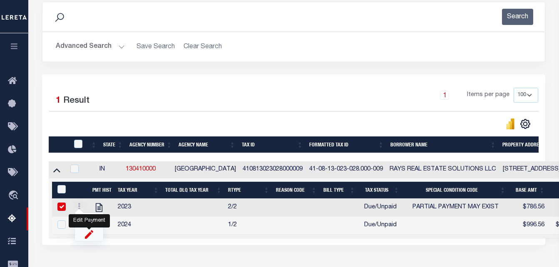
type input "[DATE]"
checkbox input "true"
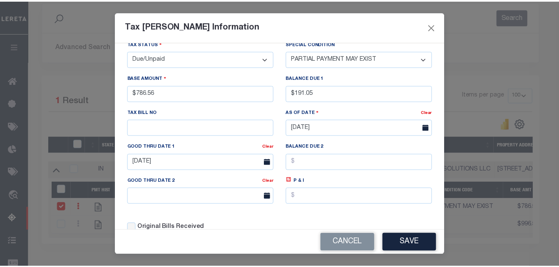
scroll to position [42, 0]
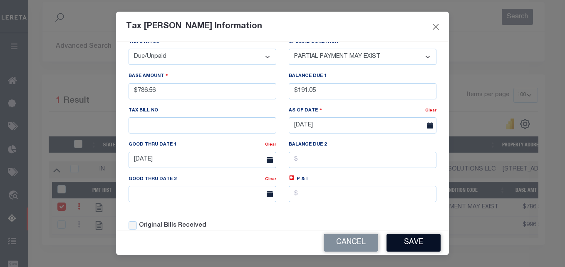
click at [420, 239] on button "Save" at bounding box center [414, 243] width 54 height 18
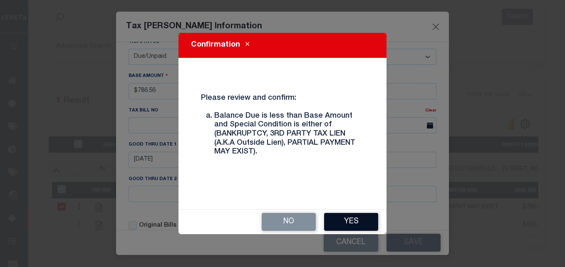
click at [341, 222] on button "Yes" at bounding box center [351, 222] width 54 height 18
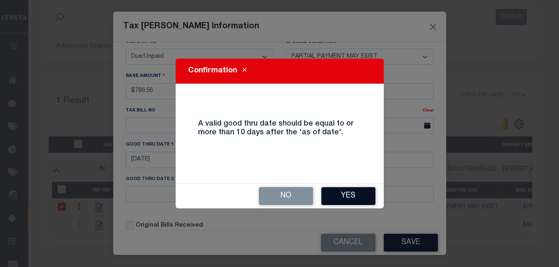
click at [343, 201] on button "Yes" at bounding box center [348, 196] width 54 height 18
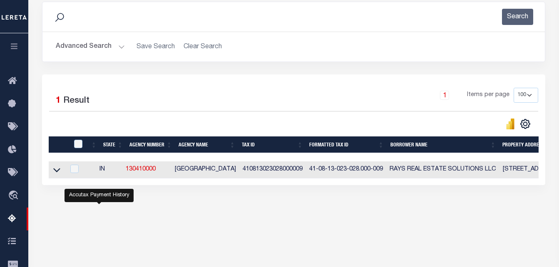
click at [97, 209] on div "Data sync process is currently running, you may face some response delays. Sear…" at bounding box center [294, 101] width 514 height 217
drag, startPoint x: 60, startPoint y: 176, endPoint x: 71, endPoint y: 174, distance: 12.0
click at [60, 174] on icon at bounding box center [56, 170] width 7 height 9
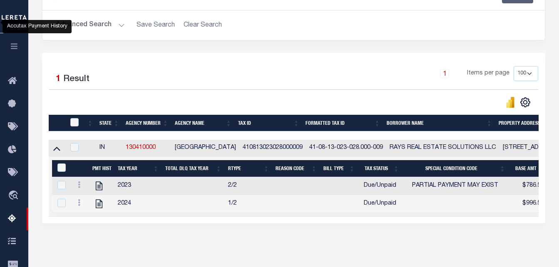
scroll to position [154, 0]
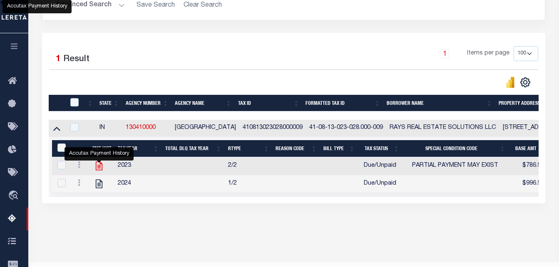
click at [97, 168] on icon "" at bounding box center [99, 166] width 7 height 9
checkbox input "true"
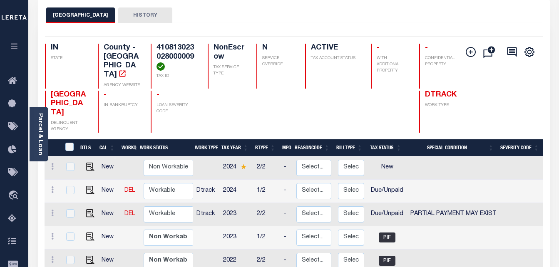
scroll to position [83, 0]
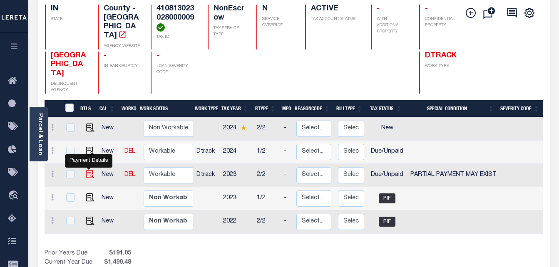
click at [87, 170] on img "" at bounding box center [90, 174] width 8 height 8
checkbox input "true"
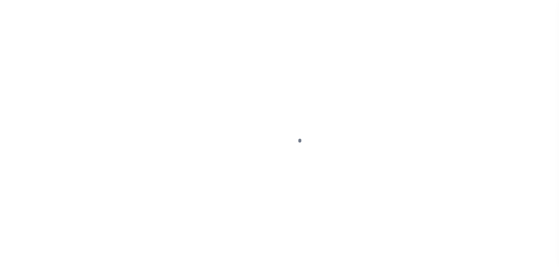
select select "DUE"
select select "15"
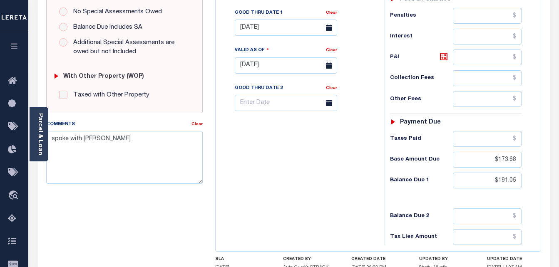
scroll to position [291, 0]
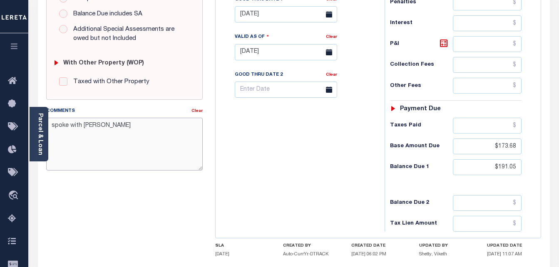
drag, startPoint x: 52, startPoint y: 127, endPoint x: 80, endPoint y: 127, distance: 28.7
click at [80, 127] on textarea "spoke with [PERSON_NAME]" at bounding box center [124, 144] width 157 height 52
click at [142, 124] on textarea "As perTC/[PERSON_NAME]" at bounding box center [124, 144] width 157 height 52
click at [150, 123] on textarea "As perTC/[PERSON_NAME] 202" at bounding box center [124, 144] width 157 height 52
click at [165, 136] on textarea "As perTC/[PERSON_NAME] 2023/2nd installment taxes are delinquent in the amount …" at bounding box center [124, 144] width 157 height 52
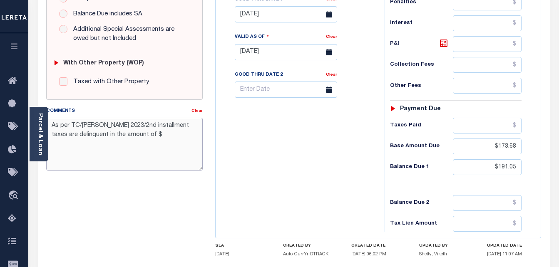
click at [171, 137] on textarea "As per TC/[PERSON_NAME] 2023/2nd installment taxes are delinquent in the amount…" at bounding box center [124, 144] width 157 height 52
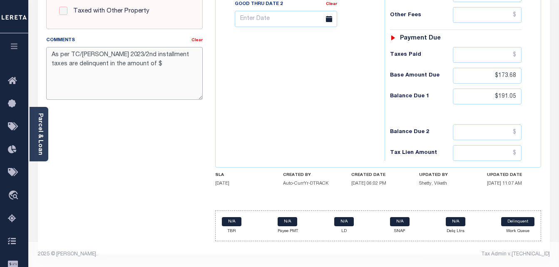
scroll to position [280, 0]
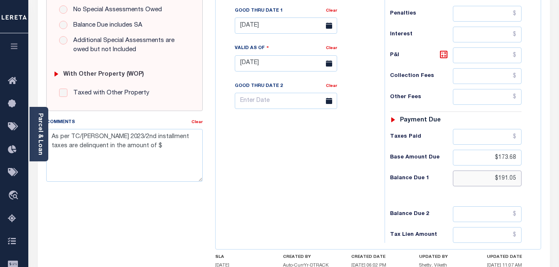
click at [506, 179] on input "$191.05" at bounding box center [487, 179] width 69 height 16
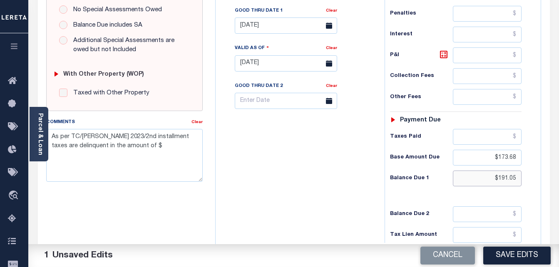
click at [509, 179] on input "$191.05" at bounding box center [487, 179] width 69 height 16
click at [174, 149] on textarea "As per TC/[PERSON_NAME] 2023/2nd installment taxes are delinquent in the amount…" at bounding box center [124, 155] width 157 height 52
click at [173, 144] on textarea "As per TC/[PERSON_NAME] 2023/2nd installment taxes are delinquent in the amount…" at bounding box center [124, 155] width 157 height 52
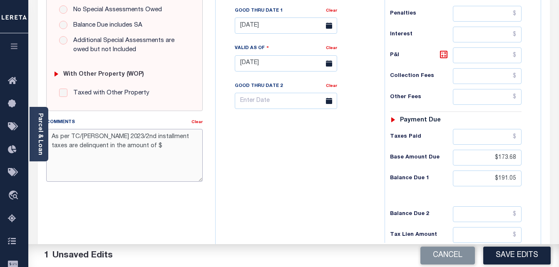
click at [173, 144] on textarea "As per TC/[PERSON_NAME] 2023/2nd installment taxes are delinquent in the amount…" at bounding box center [124, 155] width 157 height 52
drag, startPoint x: 173, startPoint y: 144, endPoint x: 178, endPoint y: 134, distance: 11.4
click at [173, 144] on textarea "As per TC/[PERSON_NAME] 2023/2nd installment taxes are delinquent in the amount…" at bounding box center [124, 155] width 157 height 52
paste textarea "$191.05"
click at [169, 144] on textarea "$191.05" at bounding box center [124, 155] width 157 height 52
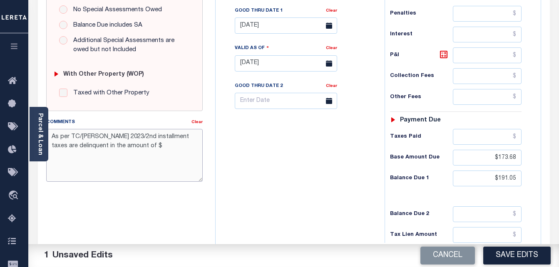
click at [169, 144] on textarea "As per TC/[PERSON_NAME] 2023/2nd installment taxes are delinquent in the amount…" at bounding box center [124, 155] width 157 height 52
paste textarea "$191.05"
type textarea "As per TC/[PERSON_NAME] 2023/2nd installment taxes are delinquent in the amount…"
click at [507, 257] on button "Save Edits" at bounding box center [516, 256] width 67 height 18
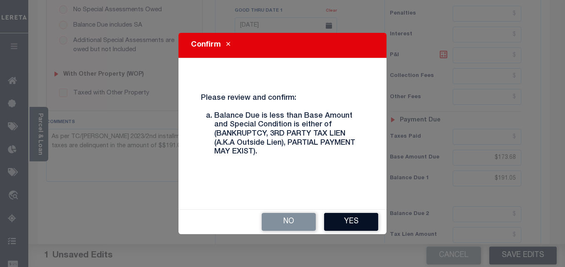
click at [346, 224] on button "Yes" at bounding box center [351, 222] width 54 height 18
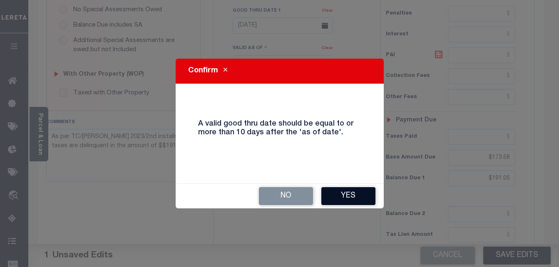
click at [352, 191] on button "Yes" at bounding box center [348, 196] width 54 height 18
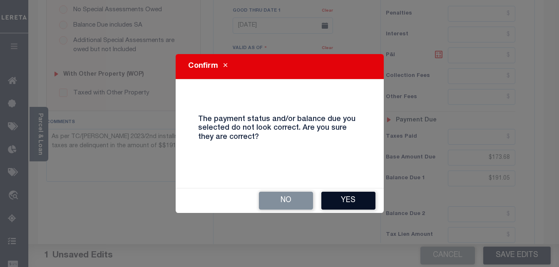
click at [361, 207] on button "Yes" at bounding box center [348, 201] width 54 height 18
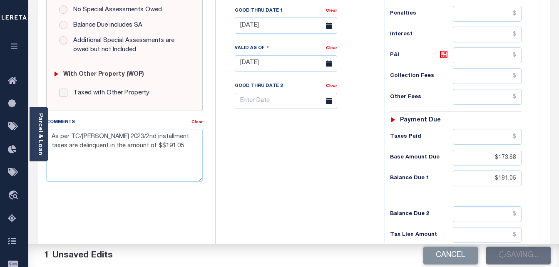
checkbox input "false"
type input "$786.56"
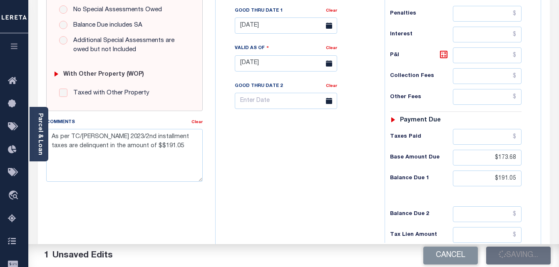
type input "$173.68"
type input "$191.05"
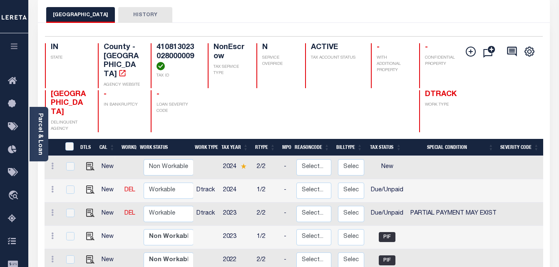
scroll to position [83, 0]
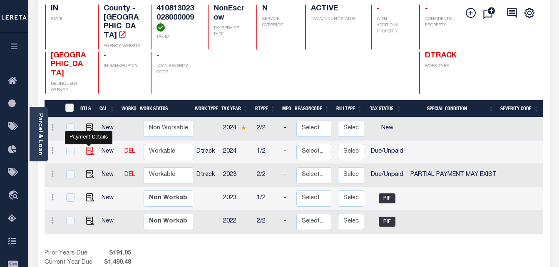
click at [89, 147] on img "" at bounding box center [90, 151] width 8 height 8
checkbox input "true"
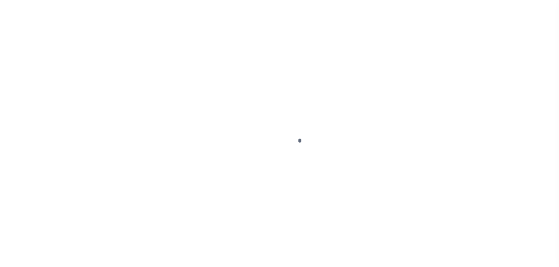
select select "DUE"
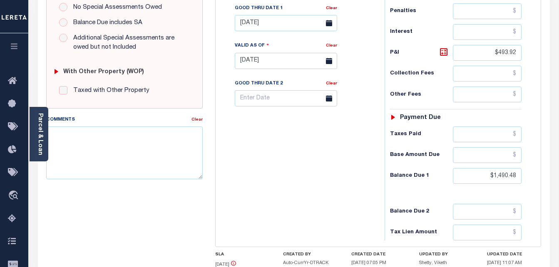
scroll to position [291, 0]
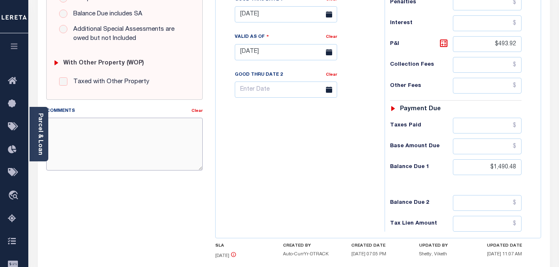
click at [112, 144] on textarea "Comments" at bounding box center [124, 144] width 157 height 52
click at [80, 124] on textarea "As per TC/2024/year taxes are delinquent" at bounding box center [124, 144] width 157 height 52
type textarea "As per TC/[PERSON_NAME] 2024/year taxes are delinquent"
click at [353, 196] on div "Tax Bill No Multiple Payment Option Payment Plan Clear" at bounding box center [298, 48] width 161 height 368
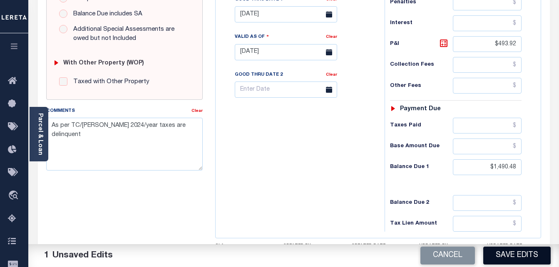
click at [503, 258] on button "Save Edits" at bounding box center [516, 256] width 67 height 18
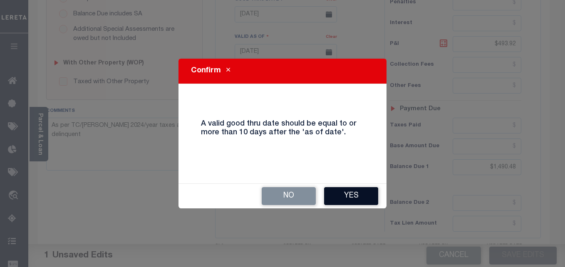
click at [367, 202] on button "Yes" at bounding box center [351, 196] width 54 height 18
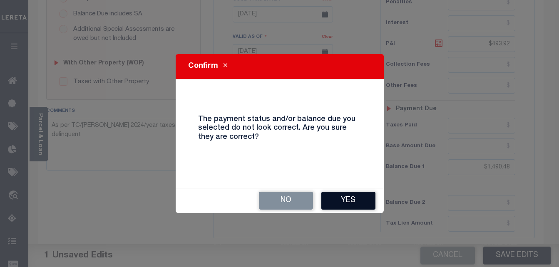
click at [334, 197] on button "Yes" at bounding box center [348, 201] width 54 height 18
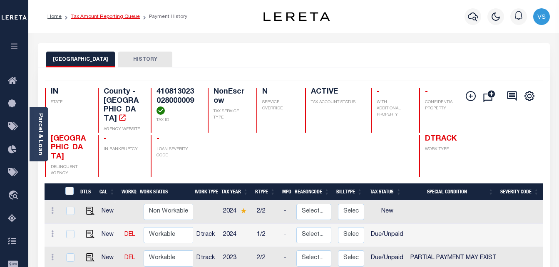
click at [121, 16] on link "Tax Amount Reporting Queue" at bounding box center [105, 16] width 69 height 5
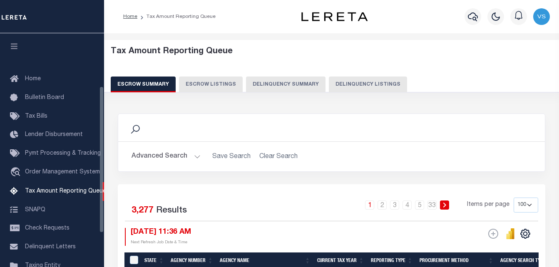
select select "100"
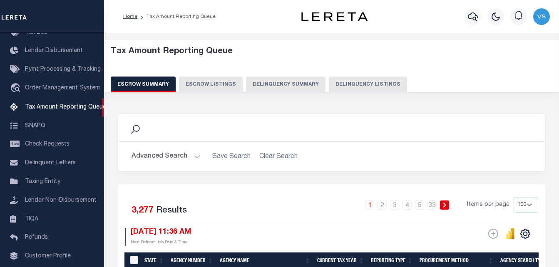
click at [345, 76] on div "Tax Amount Reporting Queue Escrow Summary Escrow Listings Delinquency Summary" at bounding box center [332, 70] width 442 height 46
click at [345, 79] on button "Delinquency Listings" at bounding box center [368, 85] width 78 height 16
select select "100"
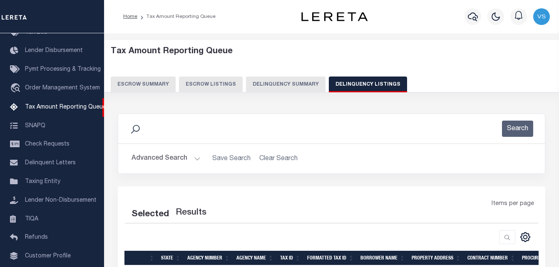
select select "100"
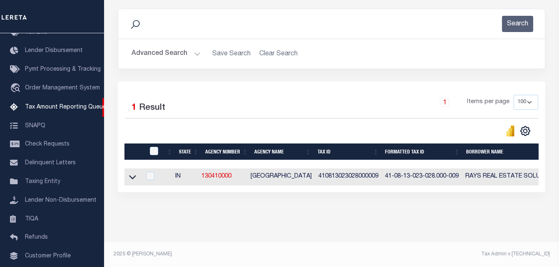
scroll to position [112, 0]
click at [132, 173] on icon at bounding box center [132, 177] width 7 height 9
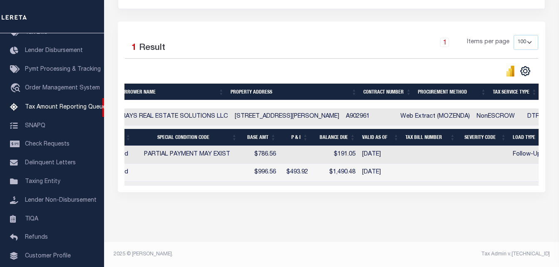
scroll to position [0, 0]
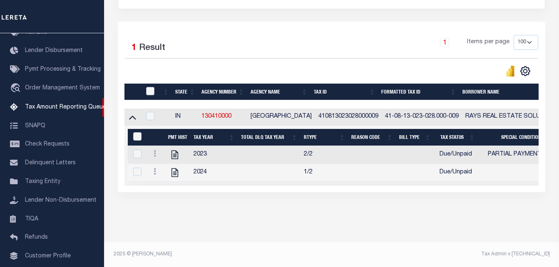
click at [152, 87] on input "checkbox" at bounding box center [150, 91] width 8 height 8
checkbox input "true"
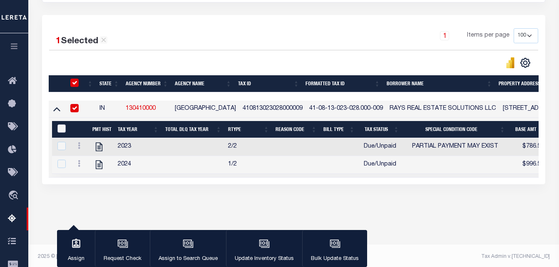
click at [65, 128] on input "&nbsp;" at bounding box center [61, 128] width 8 height 8
checkbox input "true"
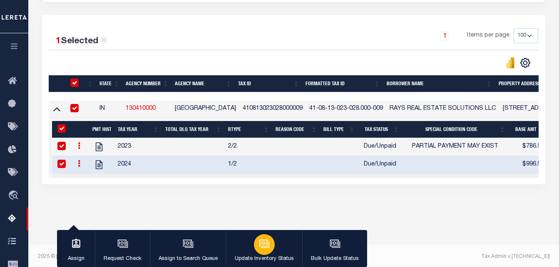
click at [259, 246] on icon "button" at bounding box center [264, 243] width 11 height 11
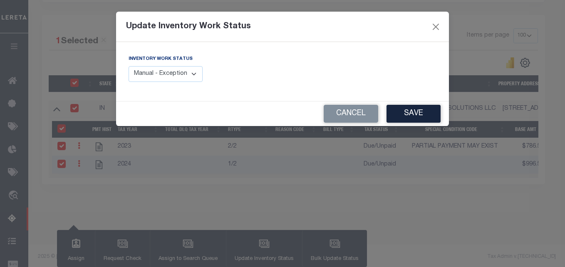
click at [181, 72] on select "Manual - Exception Pended - Awaiting Search Late Add Exception Completed" at bounding box center [166, 74] width 74 height 16
select select "4"
click at [129, 66] on select "Manual - Exception Pended - Awaiting Search Late Add Exception Completed" at bounding box center [166, 74] width 74 height 16
click at [423, 114] on button "Save" at bounding box center [414, 114] width 54 height 18
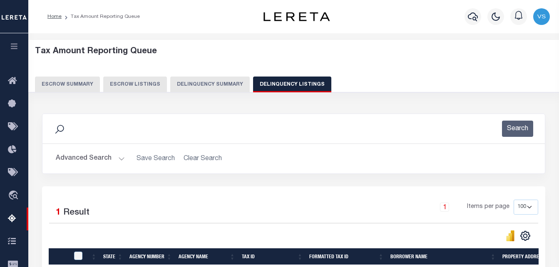
click at [82, 152] on button "Advanced Search" at bounding box center [90, 159] width 69 height 16
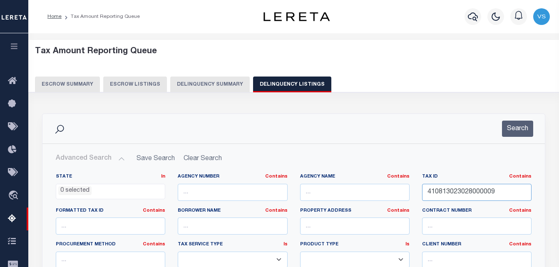
click at [452, 193] on input "410813023028000009" at bounding box center [476, 192] width 109 height 17
paste input "491213101134000930"
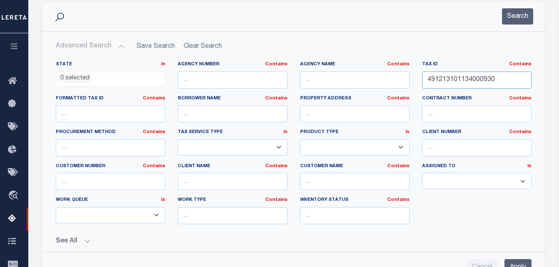
scroll to position [208, 0]
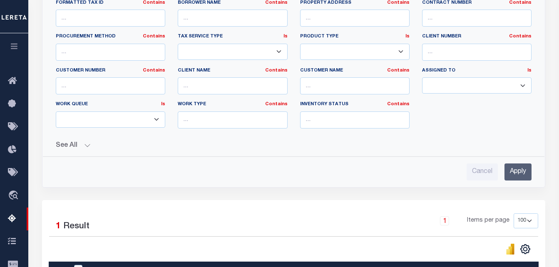
type input "491213101134000930"
click at [520, 173] on input "Apply" at bounding box center [517, 172] width 27 height 17
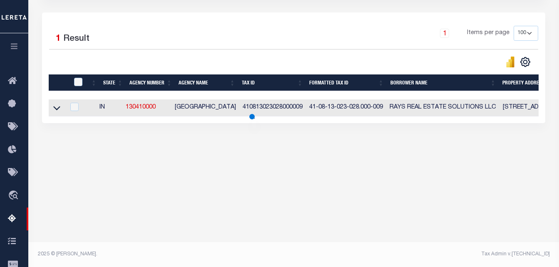
scroll to position [174, 0]
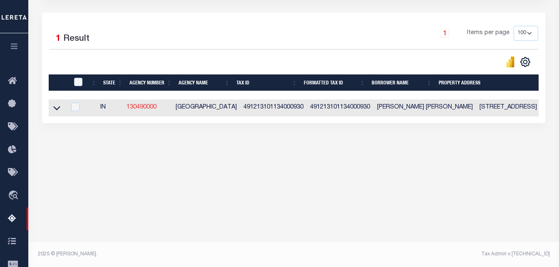
click at [144, 109] on link "130490000" at bounding box center [142, 107] width 30 height 6
checkbox input "true"
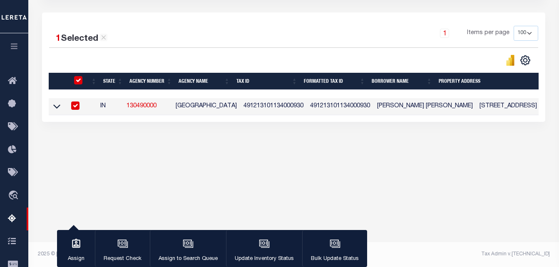
click at [147, 107] on link "130490000" at bounding box center [142, 106] width 30 height 6
checkbox input "false"
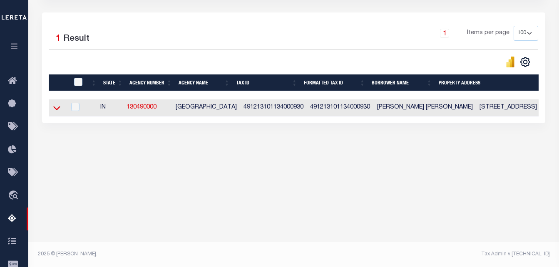
click at [55, 108] on icon at bounding box center [56, 108] width 7 height 9
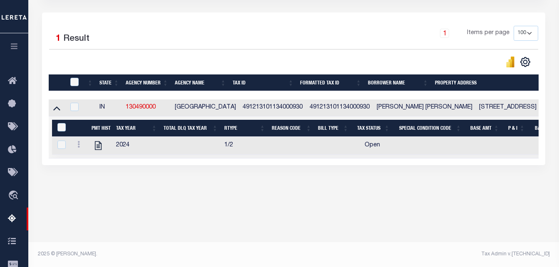
click at [77, 151] on div at bounding box center [79, 146] width 11 height 10
checkbox input "true"
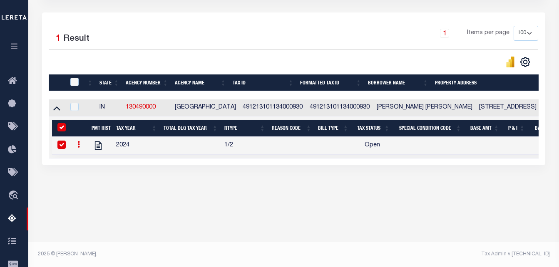
click at [79, 148] on icon at bounding box center [78, 144] width 2 height 7
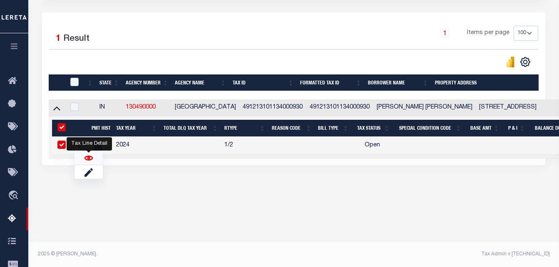
click at [84, 158] on img "" at bounding box center [88, 158] width 8 height 8
checkbox input "false"
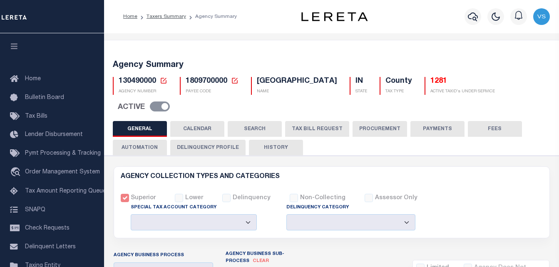
select select
click at [169, 17] on link "Taxers Summary" at bounding box center [167, 16] width 40 height 5
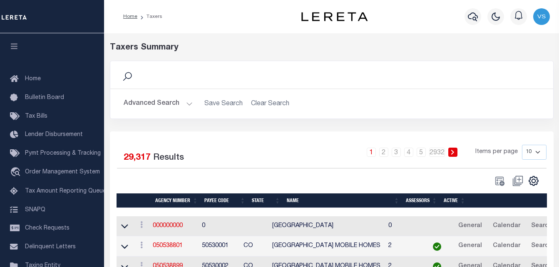
click at [161, 100] on button "Advanced Search" at bounding box center [158, 104] width 69 height 16
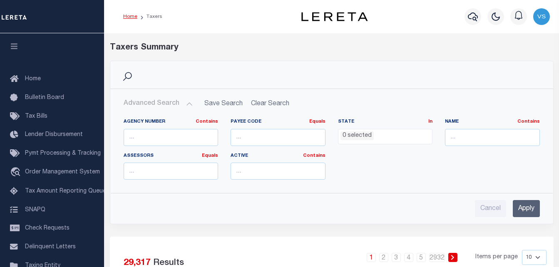
click at [126, 14] on link "Home" at bounding box center [130, 16] width 14 height 5
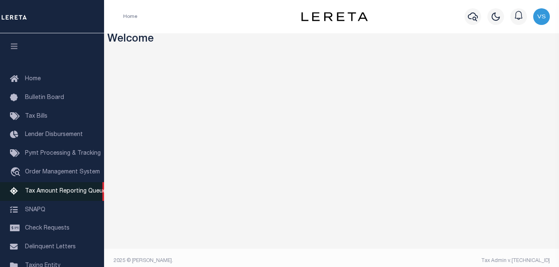
click at [57, 191] on span "Tax Amount Reporting Queue" at bounding box center [65, 192] width 81 height 6
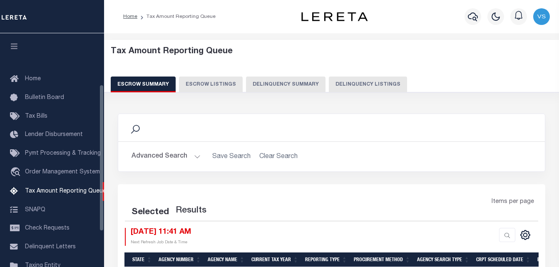
select select "100"
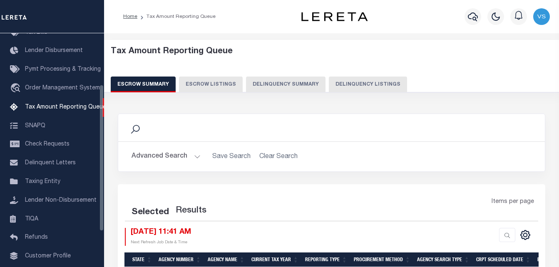
select select "100"
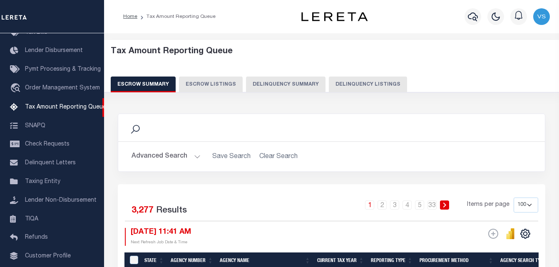
click at [175, 156] on button "Advanced Search" at bounding box center [166, 157] width 69 height 16
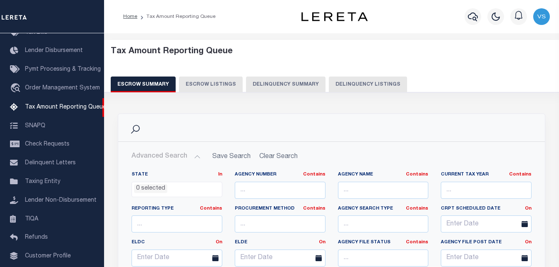
click at [342, 86] on button "Delinquency Listings" at bounding box center [368, 85] width 78 height 16
select select "100"
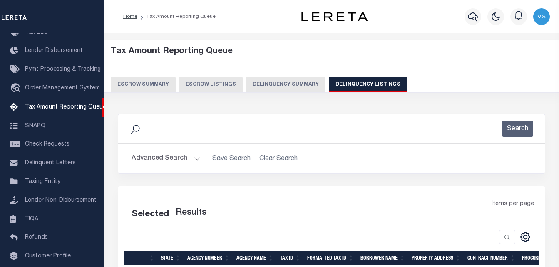
select select "100"
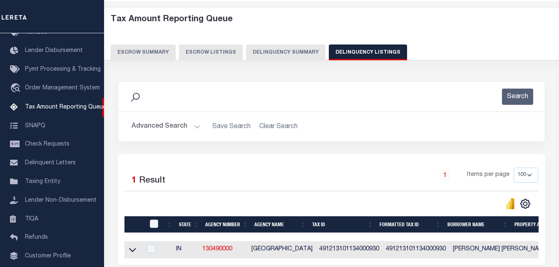
scroll to position [42, 0]
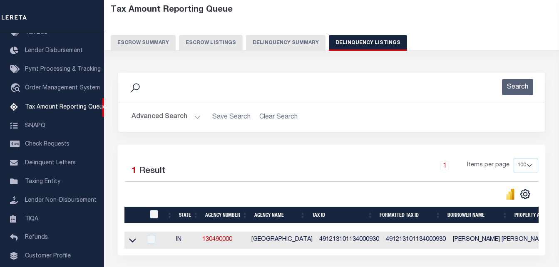
click at [177, 118] on button "Advanced Search" at bounding box center [166, 117] width 69 height 16
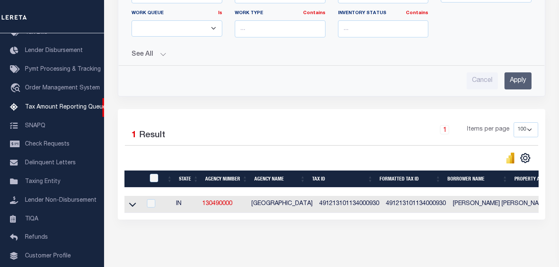
scroll to position [334, 0]
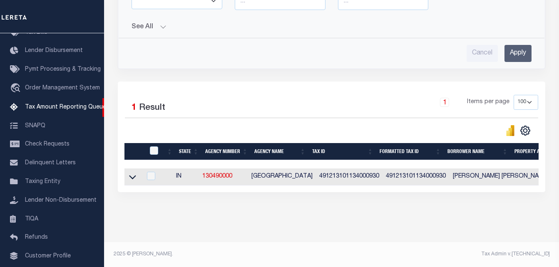
click at [128, 174] on td at bounding box center [132, 177] width 17 height 17
checkbox input "true"
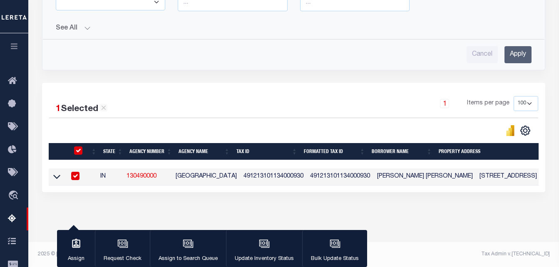
scroll to position [333, 0]
click at [55, 172] on icon at bounding box center [56, 176] width 7 height 9
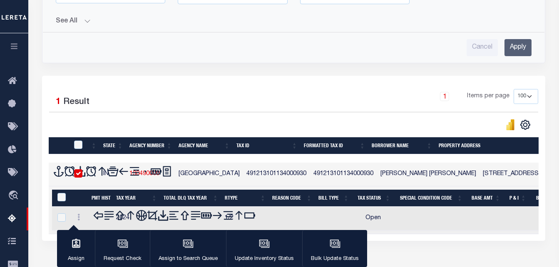
scroll to position [376, 0]
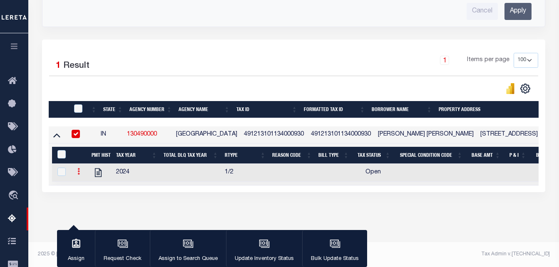
click at [79, 170] on icon at bounding box center [78, 171] width 2 height 7
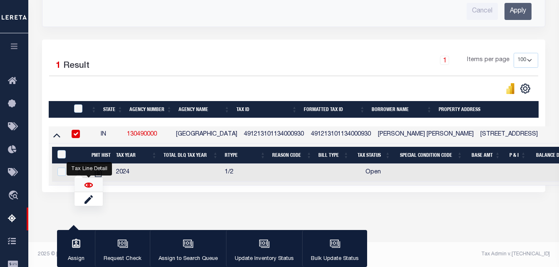
click at [85, 189] on img "" at bounding box center [88, 185] width 8 height 8
checkbox input "true"
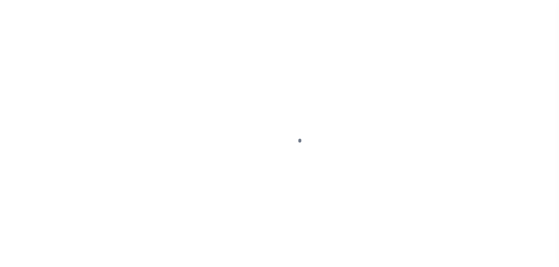
select select "OP2"
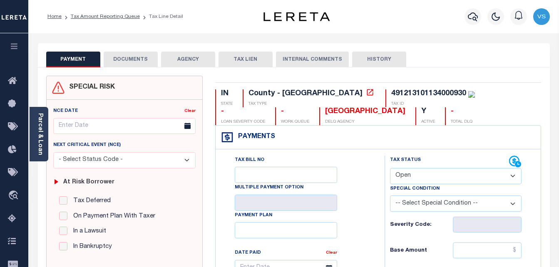
click at [391, 94] on div "491213101134000930" at bounding box center [428, 93] width 75 height 7
copy div "491213101134000930"
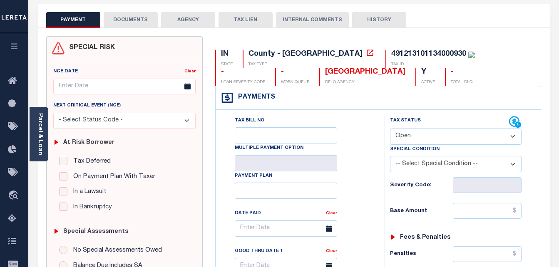
scroll to position [42, 0]
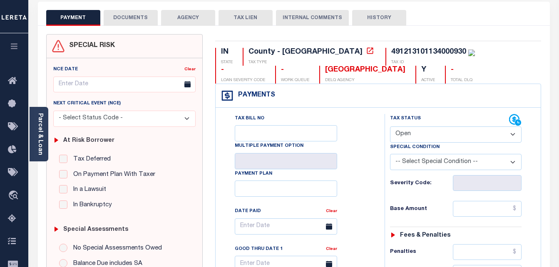
click at [462, 133] on select "- Select Status Code - Open Due/Unpaid Paid Incomplete No Tax Due Internal Refu…" at bounding box center [456, 135] width 132 height 16
select select "PYD"
click at [390, 127] on select "- Select Status Code - Open Due/Unpaid Paid Incomplete No Tax Due Internal Refu…" at bounding box center [456, 135] width 132 height 16
type input "[DATE]"
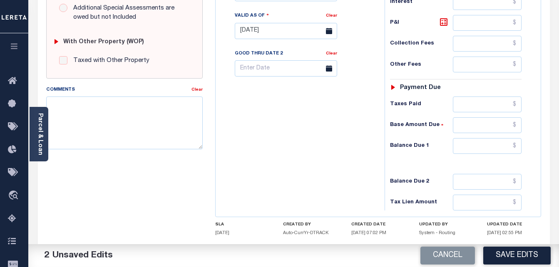
scroll to position [333, 0]
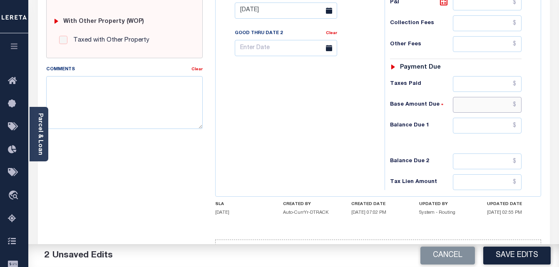
click at [481, 103] on input "text" at bounding box center [487, 105] width 69 height 16
click at [511, 129] on input "text" at bounding box center [487, 126] width 69 height 16
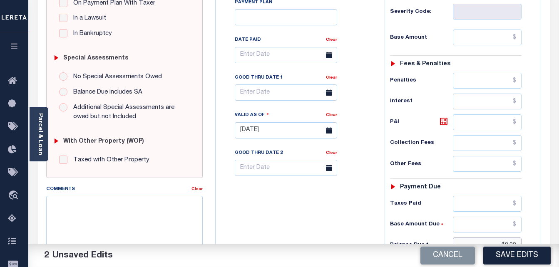
scroll to position [208, 0]
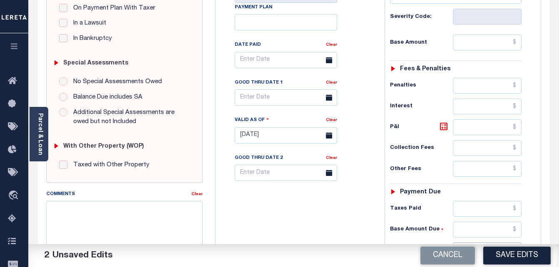
type input "$0.00"
click at [487, 45] on input "text" at bounding box center [487, 43] width 69 height 16
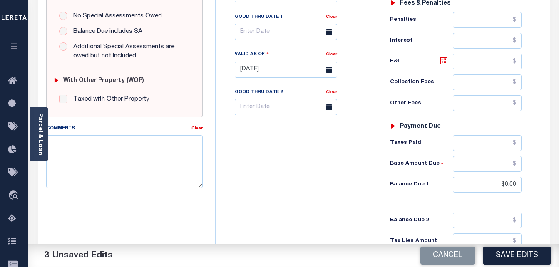
scroll to position [291, 0]
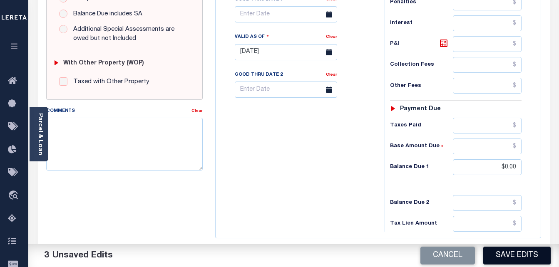
type input "$0.00"
click at [517, 257] on button "Save Edits" at bounding box center [516, 256] width 67 height 18
checkbox input "false"
type input "$0"
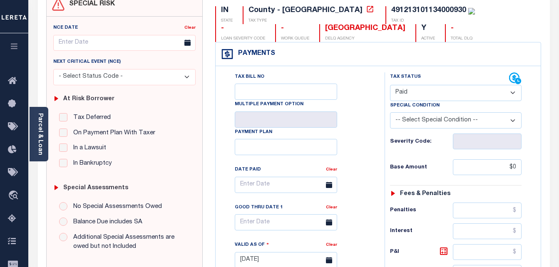
scroll to position [0, 0]
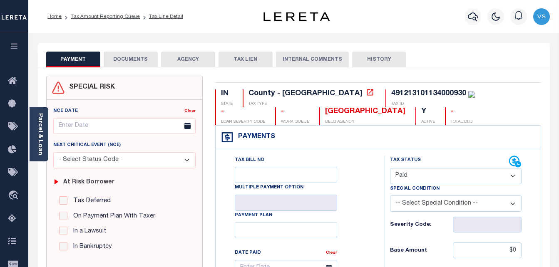
click at [138, 61] on button "DOCUMENTS" at bounding box center [131, 60] width 54 height 16
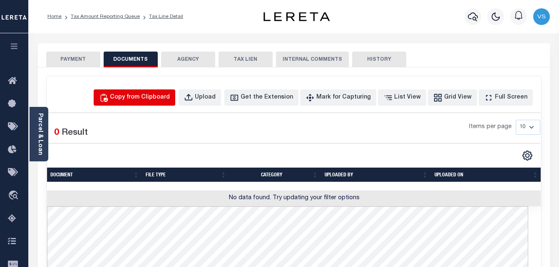
click at [159, 100] on div "Copy from Clipboard" at bounding box center [140, 97] width 60 height 9
select select "POP"
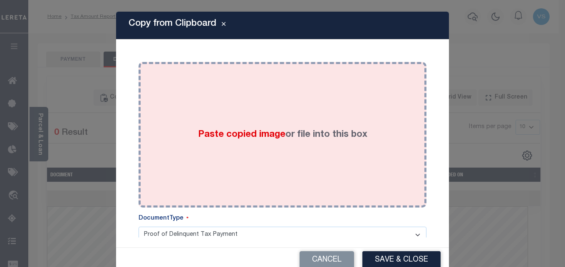
click at [241, 131] on span "Paste copied image" at bounding box center [241, 134] width 87 height 9
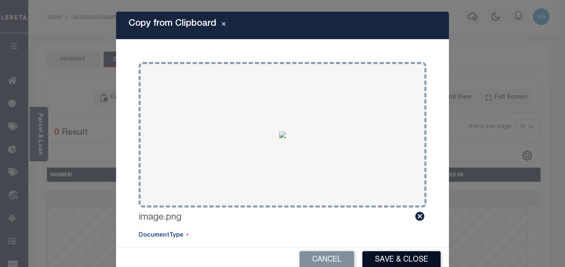
click at [386, 257] on button "Save & Close" at bounding box center [402, 260] width 78 height 18
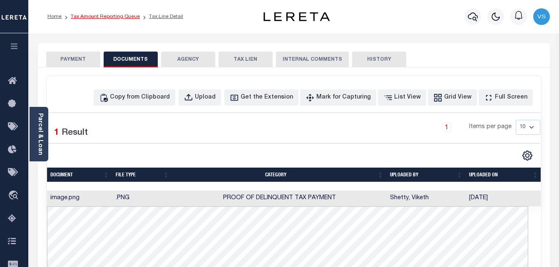
click at [98, 16] on link "Tax Amount Reporting Queue" at bounding box center [105, 16] width 69 height 5
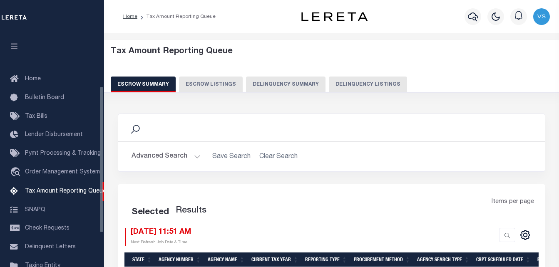
select select "100"
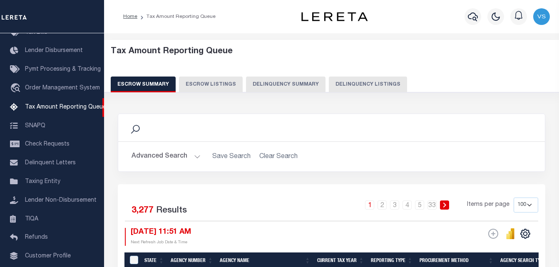
click at [350, 81] on button "Delinquency Listings" at bounding box center [368, 85] width 78 height 16
select select "100"
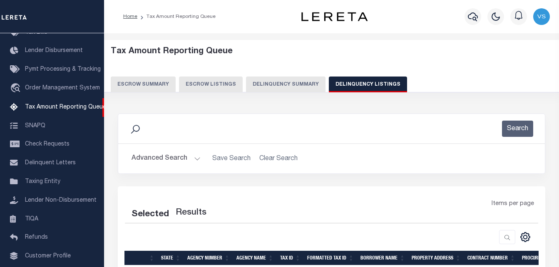
select select "100"
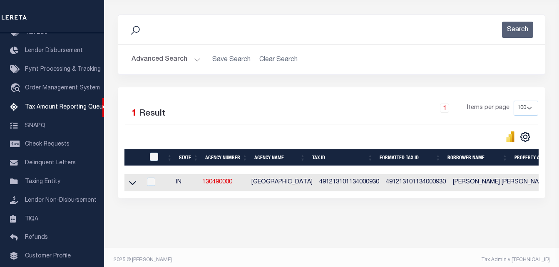
scroll to position [112, 0]
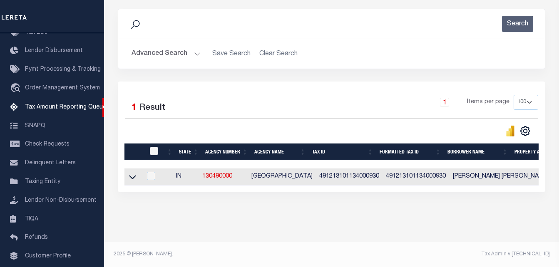
click at [152, 147] on input "checkbox" at bounding box center [154, 151] width 8 height 8
checkbox input "true"
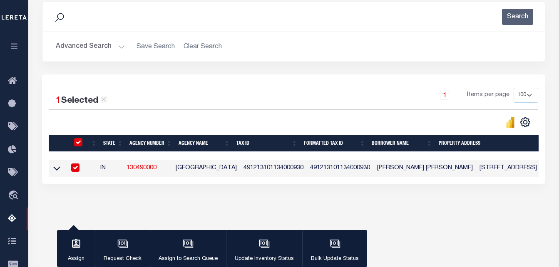
scroll to position [111, 0]
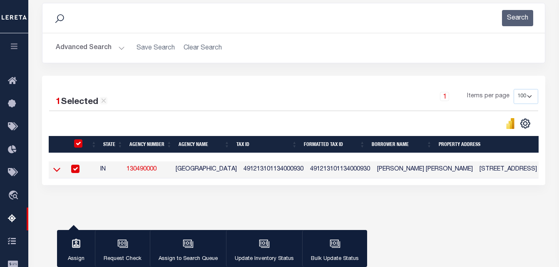
click at [54, 171] on icon at bounding box center [56, 169] width 7 height 9
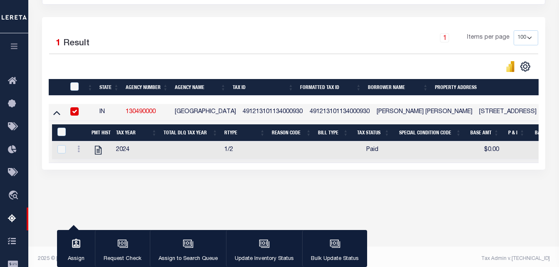
scroll to position [174, 0]
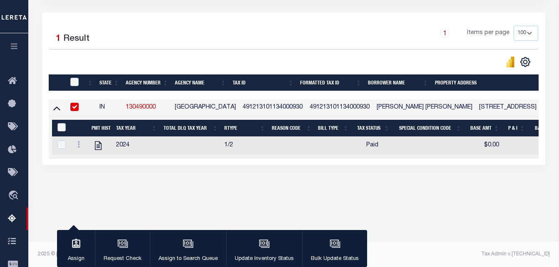
click at [62, 131] on input "&nbsp;" at bounding box center [61, 127] width 8 height 8
checkbox input "true"
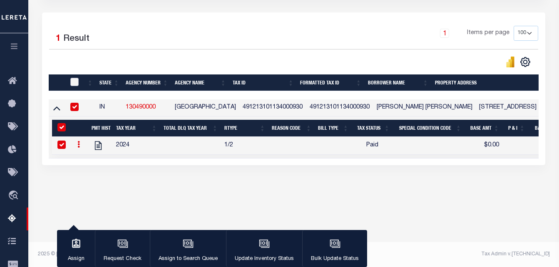
click at [75, 86] on input "checkbox" at bounding box center [74, 82] width 8 height 8
checkbox input "true"
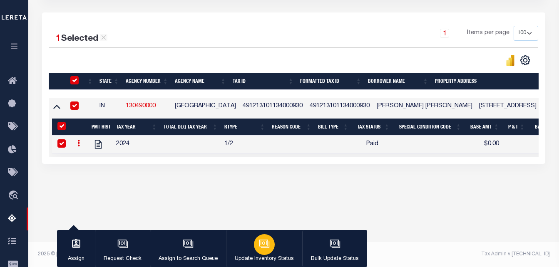
click at [260, 246] on icon "button" at bounding box center [264, 243] width 11 height 11
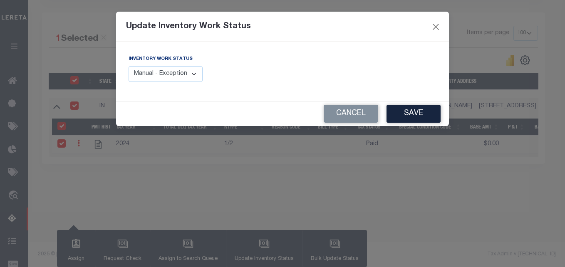
click at [191, 78] on select "Manual - Exception Pended - Awaiting Search Late Add Exception Completed" at bounding box center [166, 74] width 74 height 16
select select "4"
click at [129, 66] on select "Manual - Exception Pended - Awaiting Search Late Add Exception Completed" at bounding box center [166, 74] width 74 height 16
click at [419, 108] on button "Save" at bounding box center [414, 114] width 54 height 18
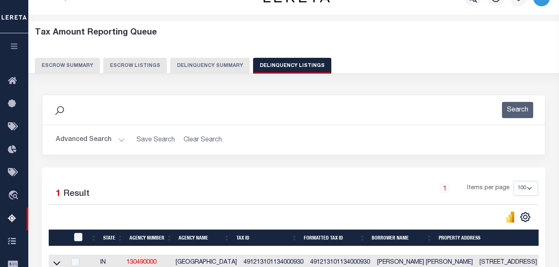
scroll to position [0, 0]
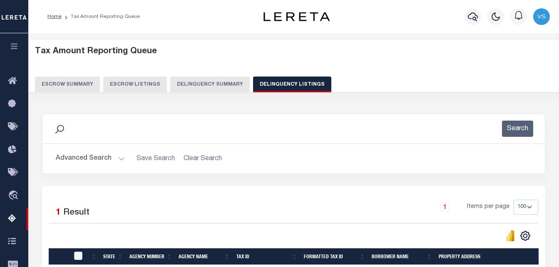
click at [89, 160] on button "Advanced Search" at bounding box center [90, 159] width 69 height 16
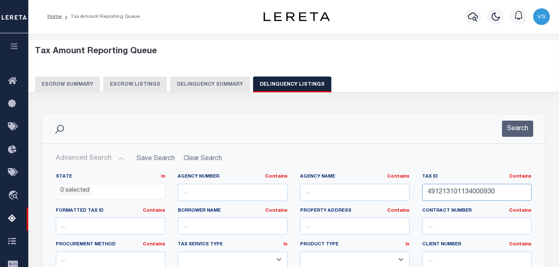
click at [460, 193] on input "491213101134000930" at bounding box center [476, 192] width 109 height 17
paste input "541005221021000030"
type input "541005221021000030"
click at [534, 129] on div "Search" at bounding box center [293, 129] width 489 height 16
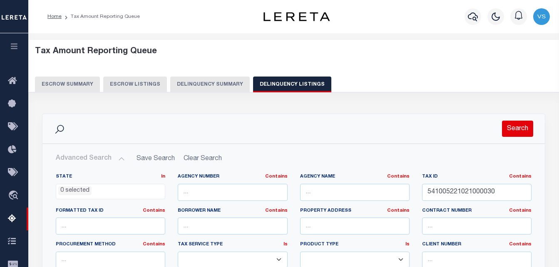
click at [522, 128] on button "Search" at bounding box center [517, 129] width 31 height 16
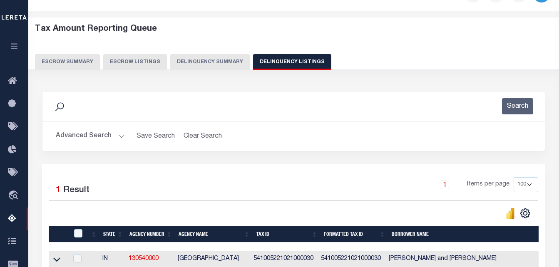
scroll to position [83, 0]
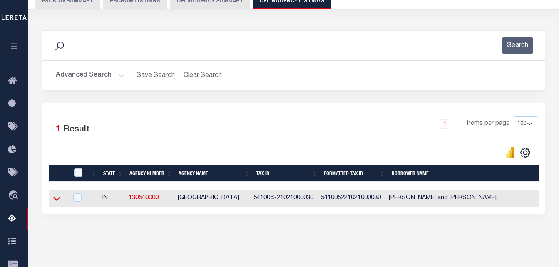
click at [56, 200] on icon at bounding box center [56, 198] width 7 height 9
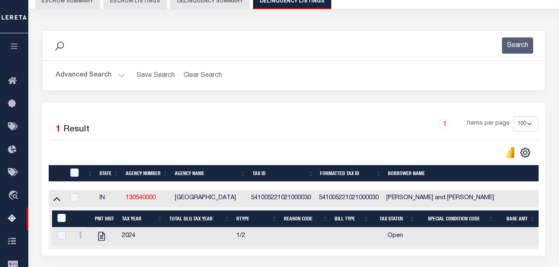
scroll to position [174, 0]
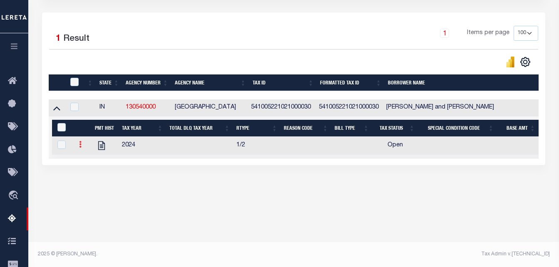
click at [81, 148] on icon at bounding box center [80, 144] width 2 height 7
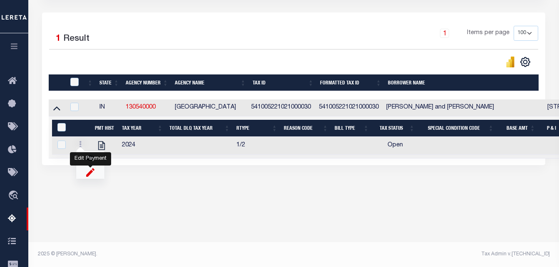
click at [90, 175] on img "" at bounding box center [90, 172] width 8 height 9
select select "OP2"
select select
type input "[DATE]"
checkbox input "true"
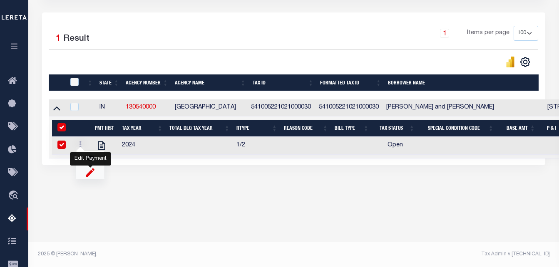
checkbox input "true"
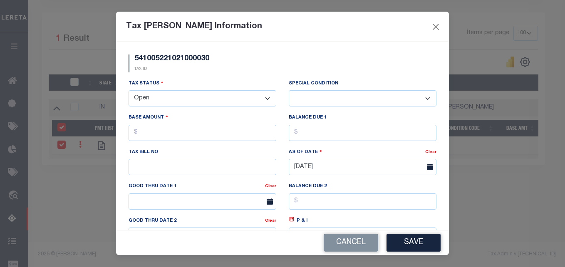
click at [181, 106] on select "- Select Status - Open Due/Unpaid Paid Incomplete No Tax Due Internal Refund Pr…" at bounding box center [203, 98] width 148 height 16
select select "PYD"
click at [129, 91] on select "- Select Status - Open Due/Unpaid Paid Incomplete No Tax Due Internal Refund Pr…" at bounding box center [203, 98] width 148 height 16
select select "0"
click at [439, 28] on button "Close" at bounding box center [436, 26] width 11 height 11
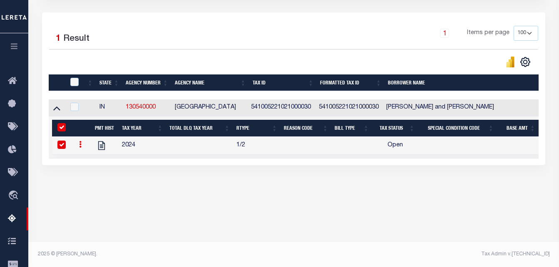
click at [79, 148] on icon at bounding box center [80, 144] width 2 height 7
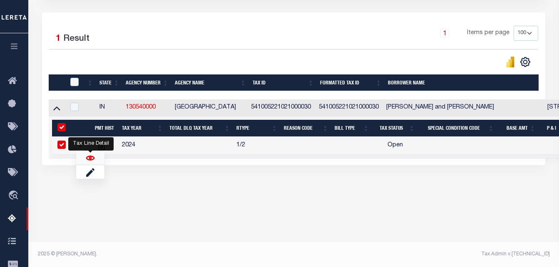
click at [88, 160] on img "" at bounding box center [90, 158] width 8 height 8
checkbox input "false"
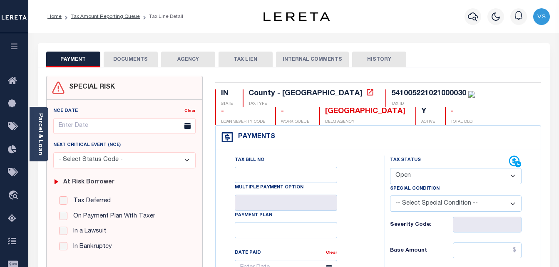
click at [436, 179] on select "- Select Status Code - Open Due/Unpaid Paid Incomplete No Tax Due Internal Refu…" at bounding box center [456, 176] width 132 height 16
select select "PYD"
click at [390, 169] on select "- Select Status Code - Open Due/Unpaid Paid Incomplete No Tax Due Internal Refu…" at bounding box center [456, 176] width 132 height 16
type input "[DATE]"
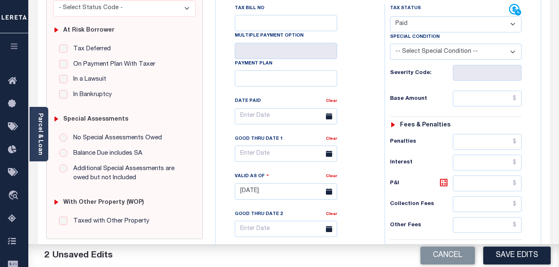
scroll to position [166, 0]
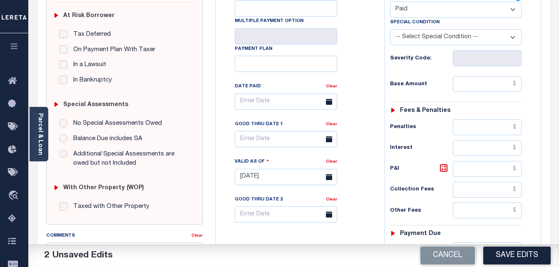
click at [430, 36] on select "-- Select Special Condition -- 3RD PARTY TAX LIEN AGENCY TAX LIEN (A.K.A Inside…" at bounding box center [456, 37] width 132 height 16
click at [469, 81] on input "text" at bounding box center [487, 84] width 69 height 16
paste input "1,177.59"
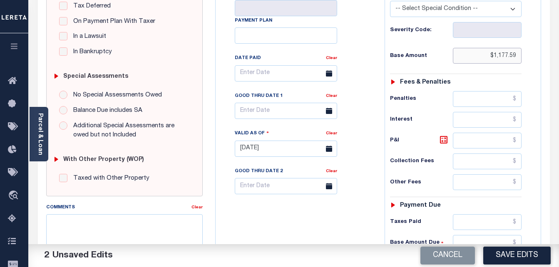
scroll to position [291, 0]
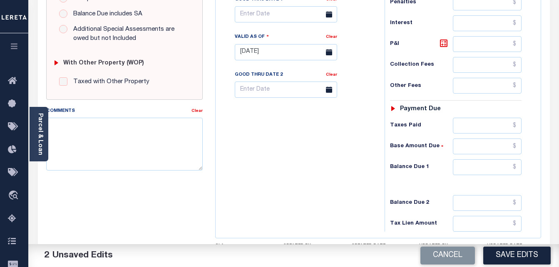
type input "$1,177.59"
click at [484, 167] on input "text" at bounding box center [487, 167] width 69 height 16
type input "$0.00"
click at [69, 126] on textarea "Comments" at bounding box center [124, 144] width 157 height 52
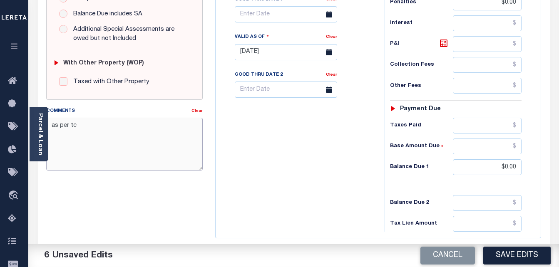
paste textarea "HEATHER R. LAFFOON"
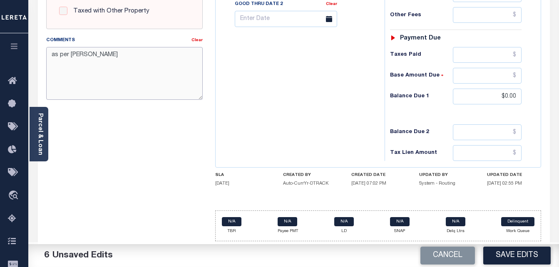
scroll to position [363, 0]
type textarea "as per Tc HEATHER R. LAFFOON"
click at [516, 259] on button "Save Edits" at bounding box center [516, 256] width 67 height 18
checkbox input "false"
type input "$1,177.59"
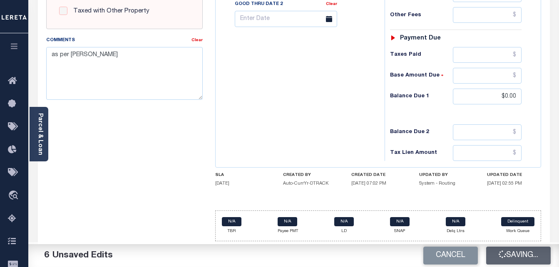
type input "$0"
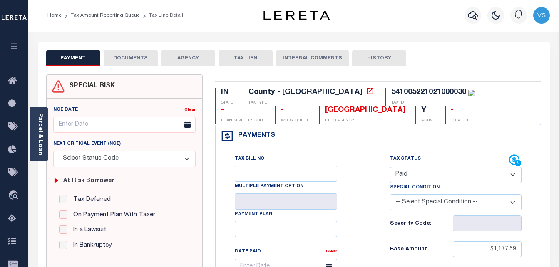
scroll to position [0, 0]
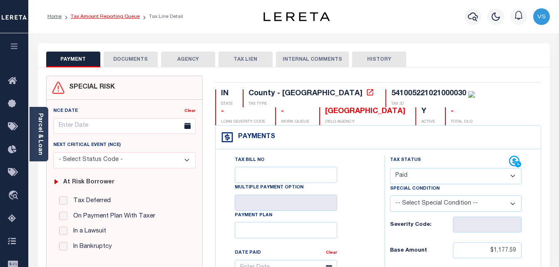
click at [95, 15] on link "Tax Amount Reporting Queue" at bounding box center [105, 16] width 69 height 5
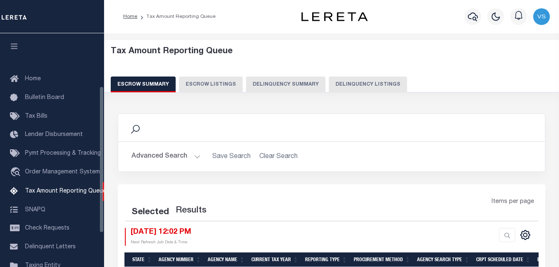
select select "100"
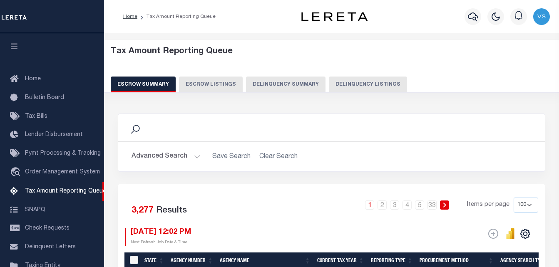
click at [355, 84] on button "Delinquency Listings" at bounding box center [368, 85] width 78 height 16
select select "100"
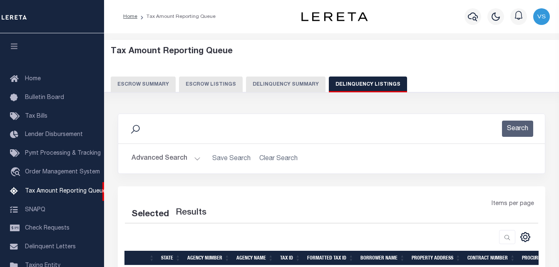
scroll to position [84, 0]
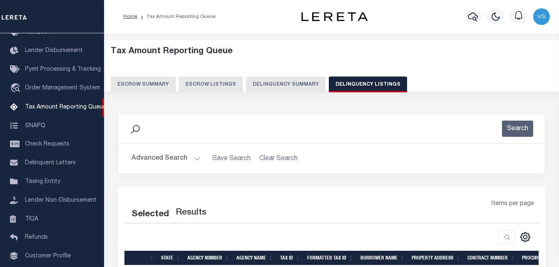
select select "100"
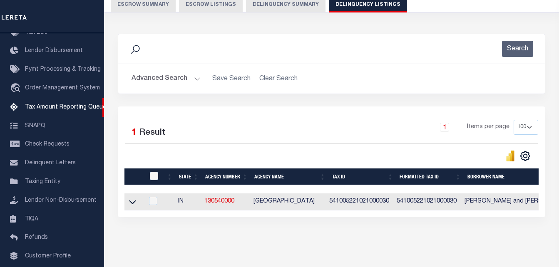
scroll to position [112, 0]
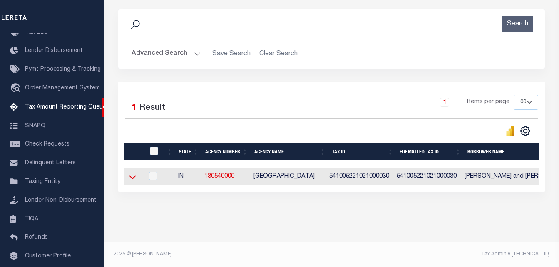
click at [131, 176] on icon at bounding box center [132, 178] width 7 height 4
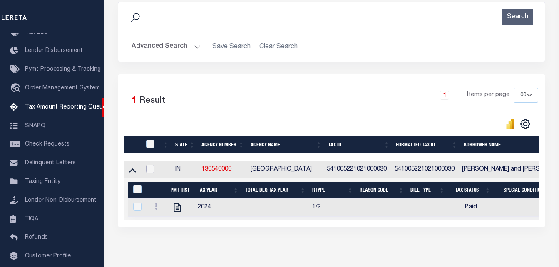
click at [150, 169] on input "checkbox" at bounding box center [150, 169] width 8 height 8
checkbox input "true"
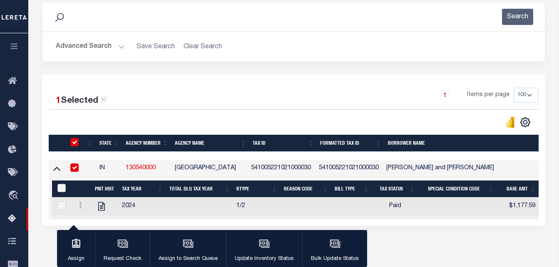
click at [60, 187] on input "&nbsp;" at bounding box center [61, 188] width 8 height 8
checkbox input "true"
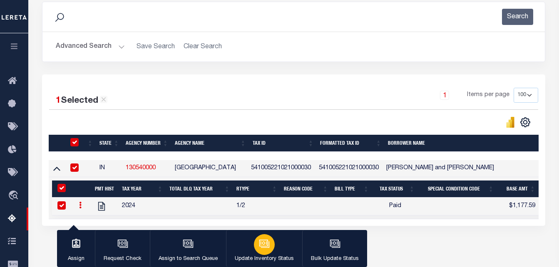
click at [262, 253] on div "button" at bounding box center [264, 244] width 21 height 21
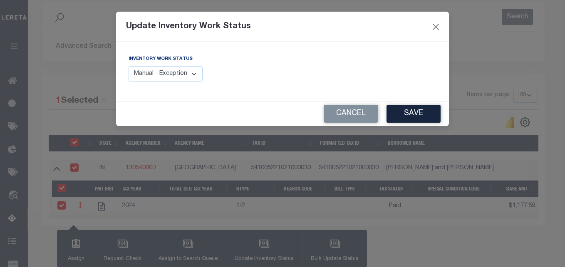
click at [185, 70] on select "Manual - Exception Pended - Awaiting Search Late Add Exception Completed" at bounding box center [166, 74] width 74 height 16
select select "4"
click at [129, 66] on select "Manual - Exception Pended - Awaiting Search Late Add Exception Completed" at bounding box center [166, 74] width 74 height 16
click at [416, 117] on button "Save" at bounding box center [414, 114] width 54 height 18
